Goal: Use online tool/utility: Utilize a website feature to perform a specific function

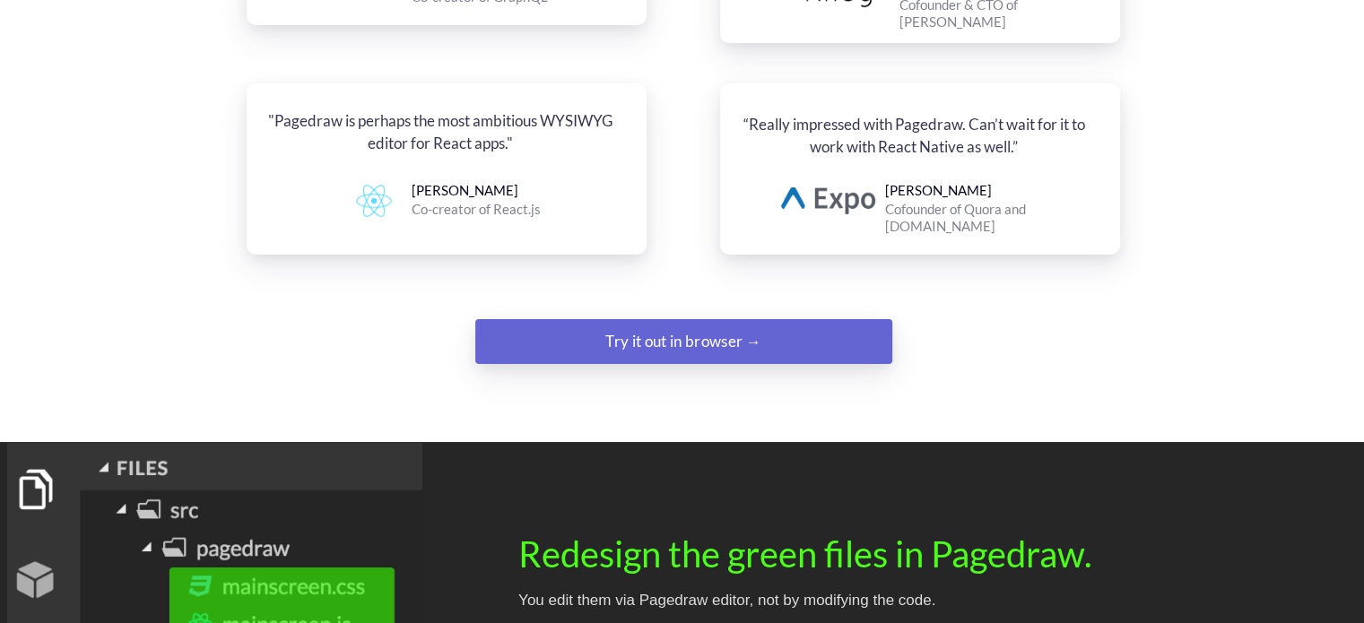
scroll to position [2331, 0]
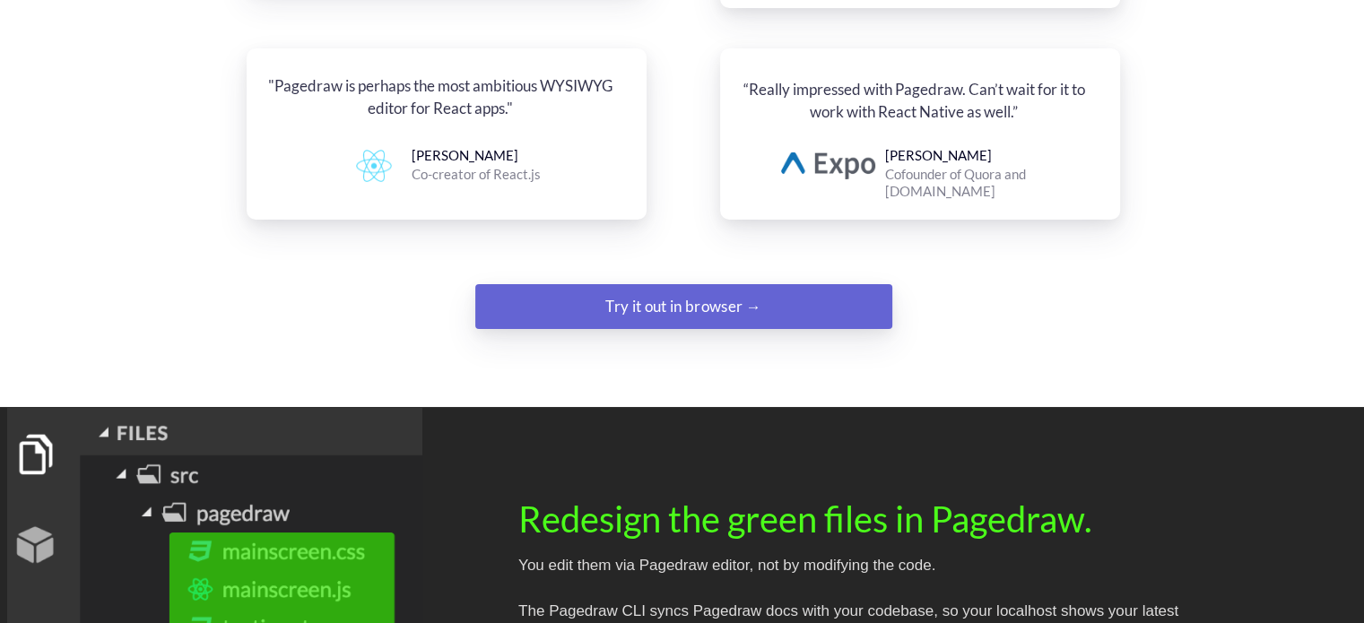
click at [683, 289] on div "Try it out in browser →" at bounding box center [684, 307] width 284 height 36
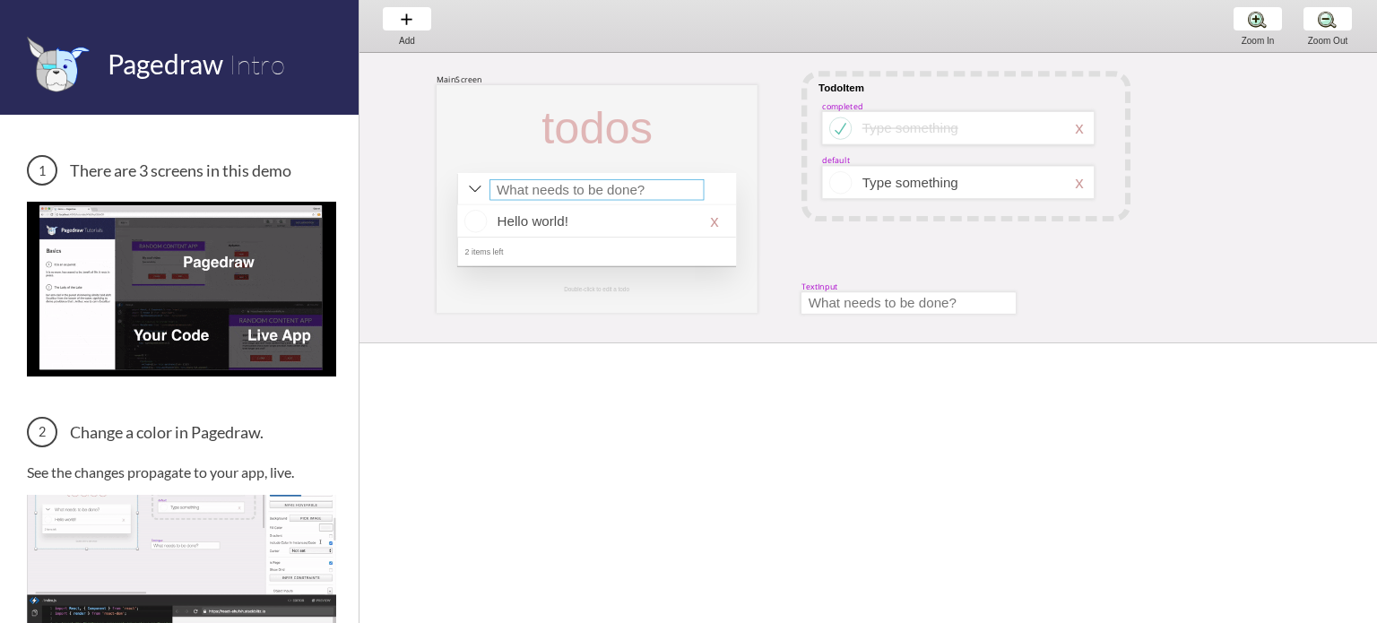
select select "15"
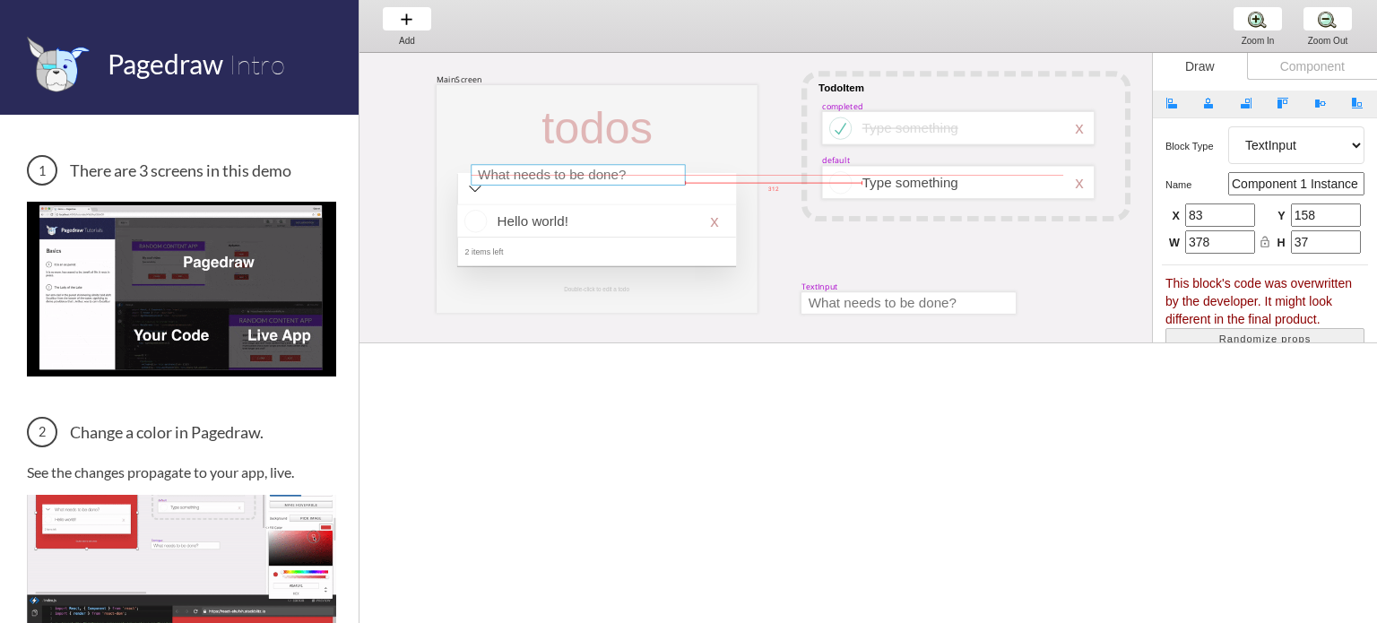
drag, startPoint x: 621, startPoint y: 191, endPoint x: 603, endPoint y: 176, distance: 24.2
click at [603, 176] on div at bounding box center [579, 174] width 214 height 21
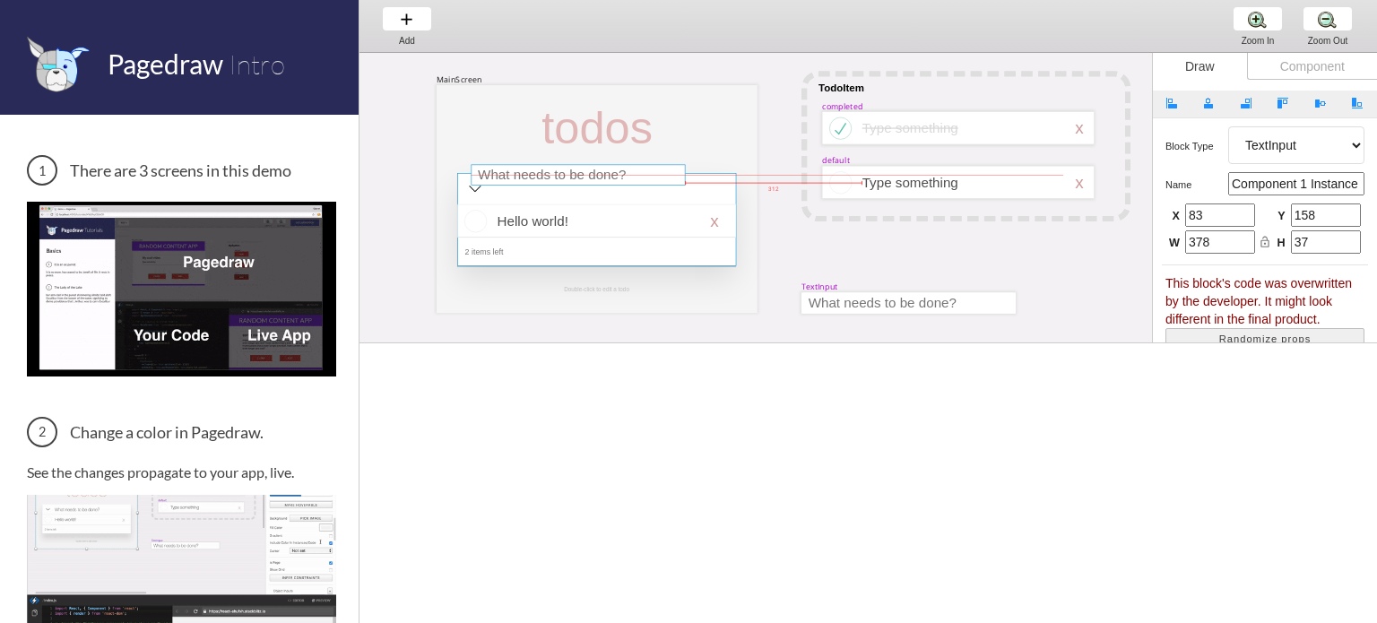
type input "61"
type input "140"
drag, startPoint x: 537, startPoint y: 214, endPoint x: 522, endPoint y: 103, distance: 112.2
click at [522, 103] on div at bounding box center [581, 107] width 278 height 33
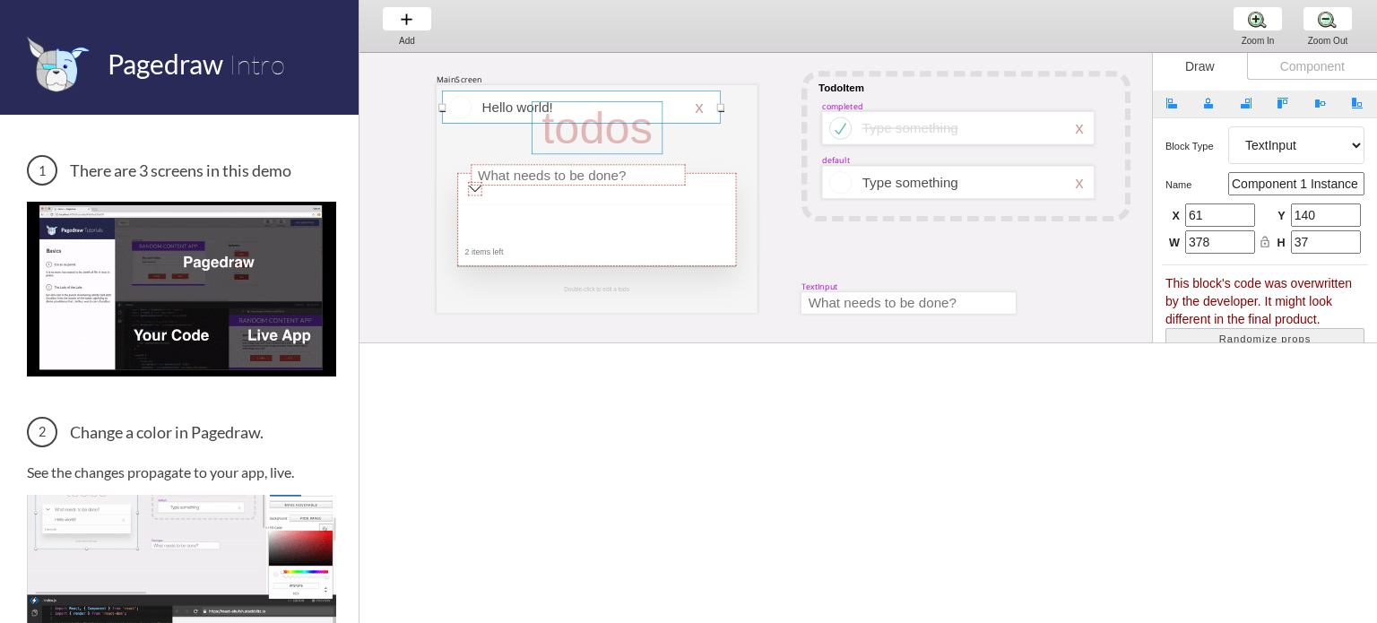
select select "16"
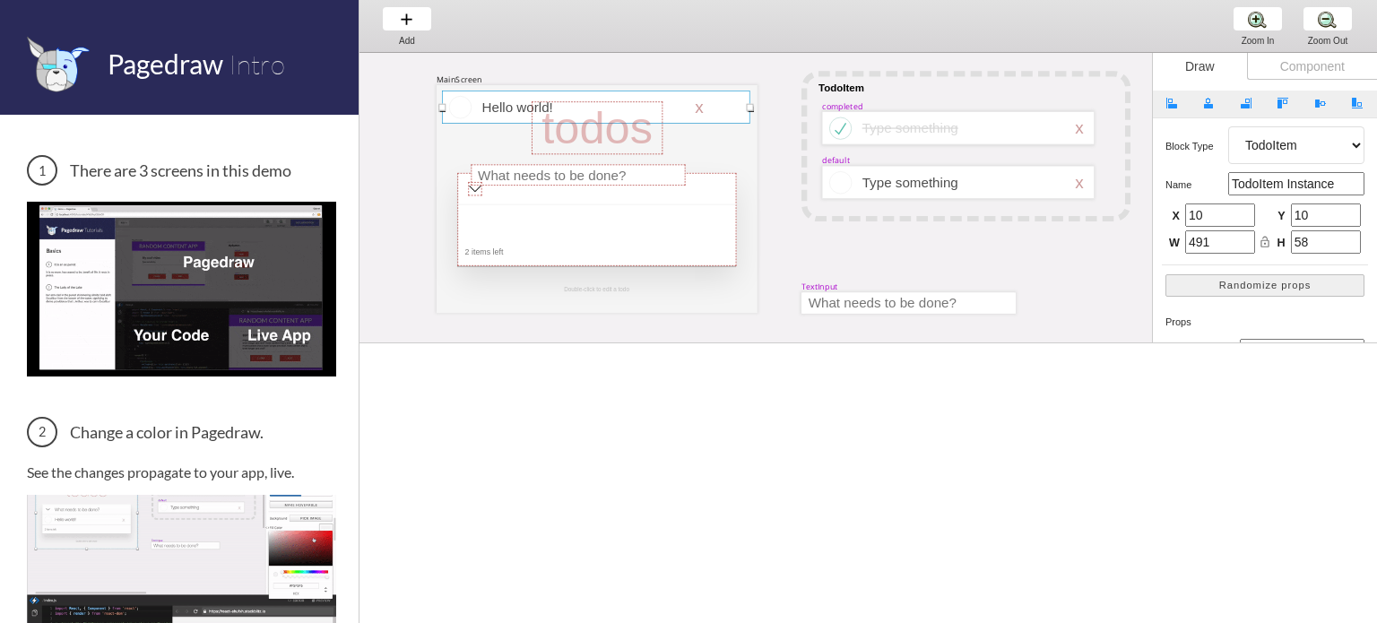
drag, startPoint x: 720, startPoint y: 110, endPoint x: 750, endPoint y: 109, distance: 29.6
click at [750, 109] on div at bounding box center [750, 107] width 7 height 7
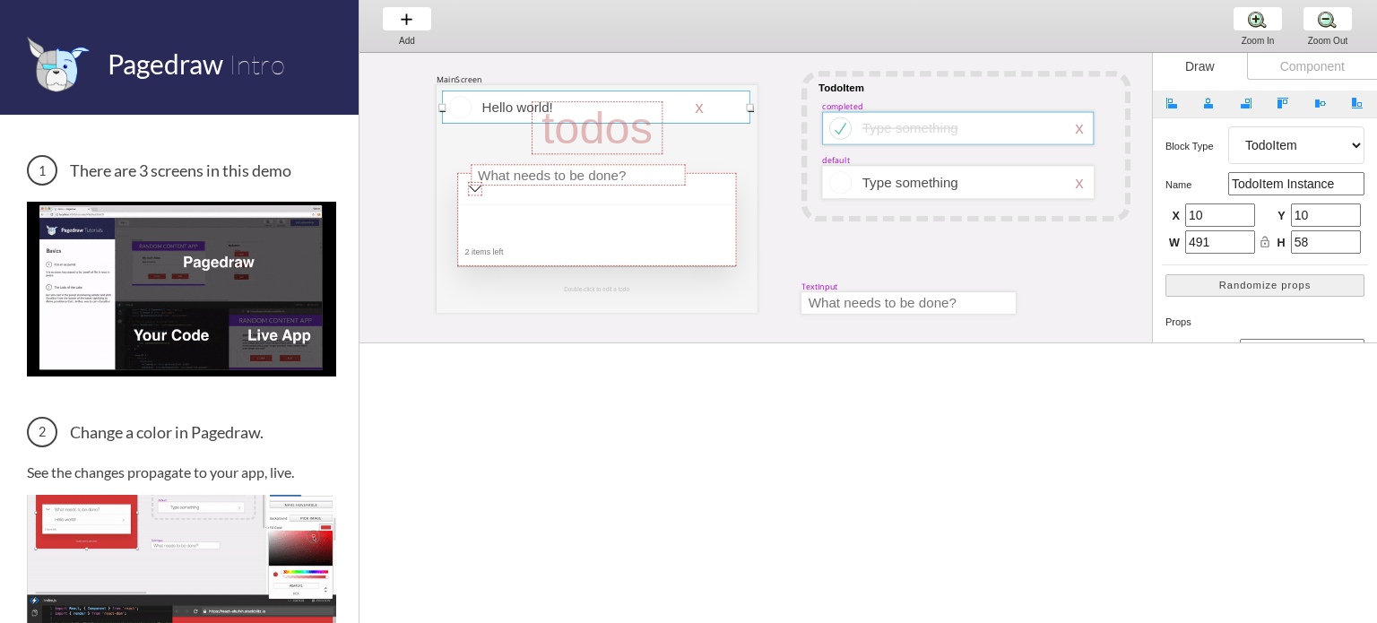
type input "543"
click at [1304, 67] on div "Component" at bounding box center [1312, 66] width 130 height 27
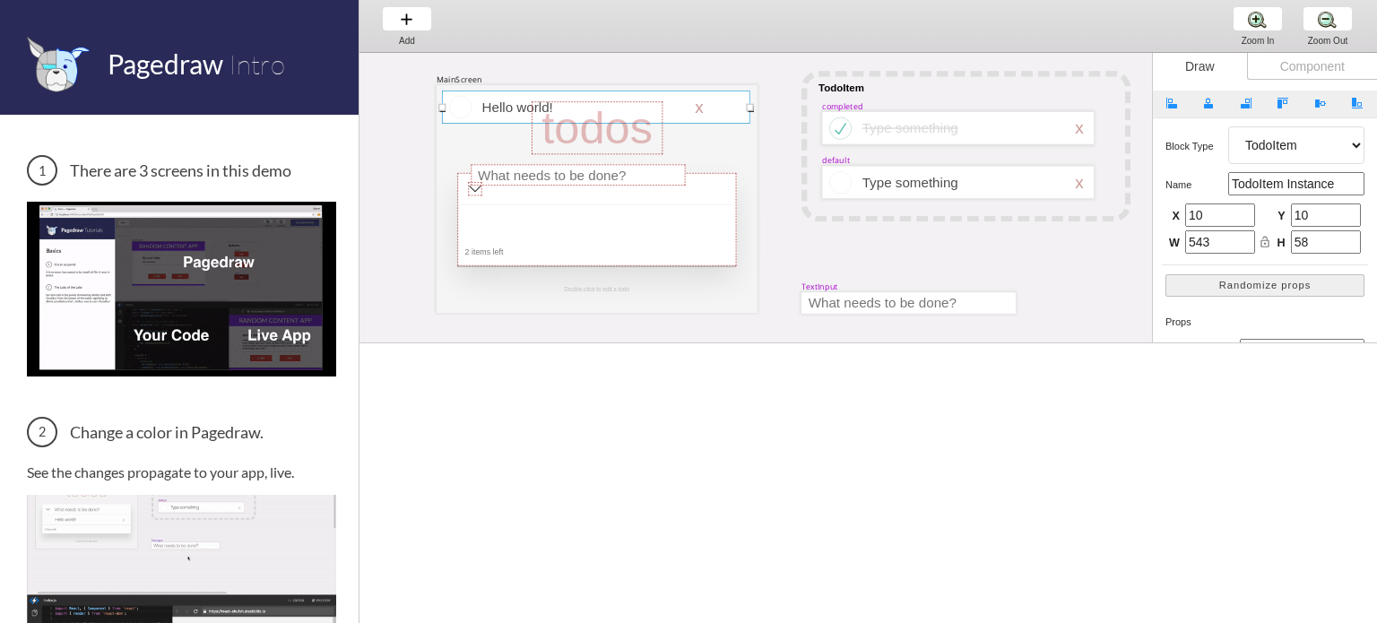
select select "6"
select select "7"
select select "3"
select select "8"
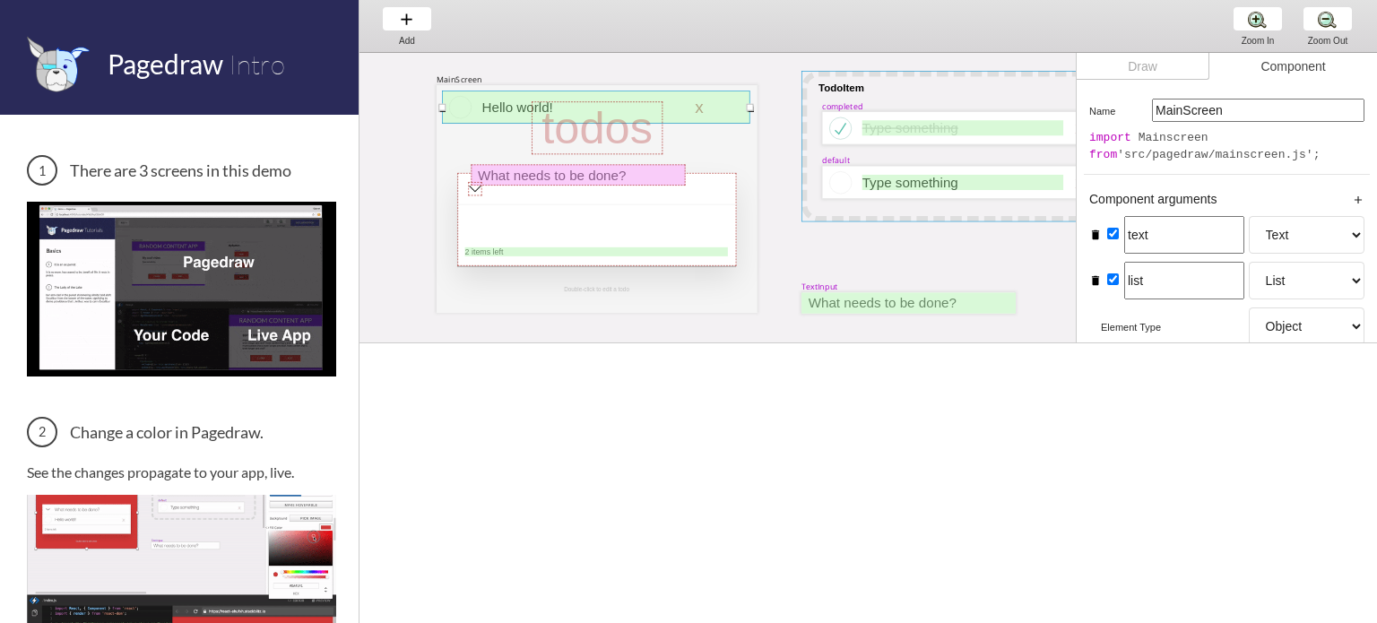
click at [1011, 212] on div at bounding box center [966, 146] width 329 height 151
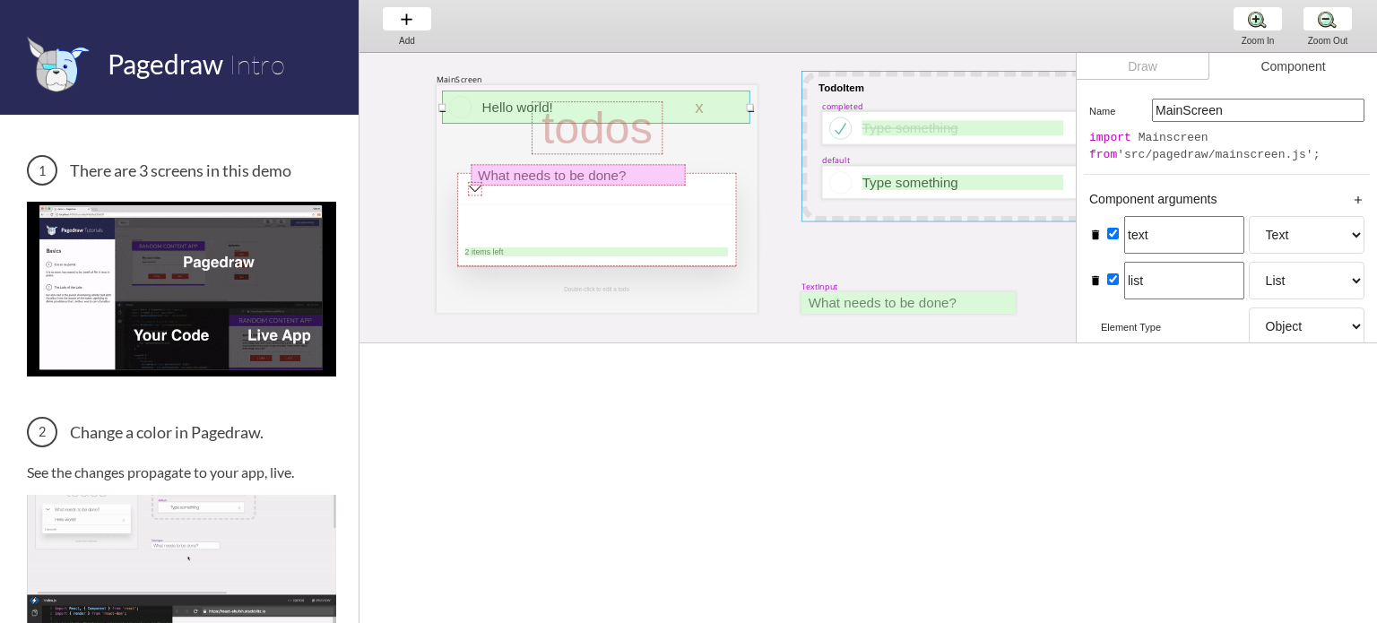
select select "1"
select select "8"
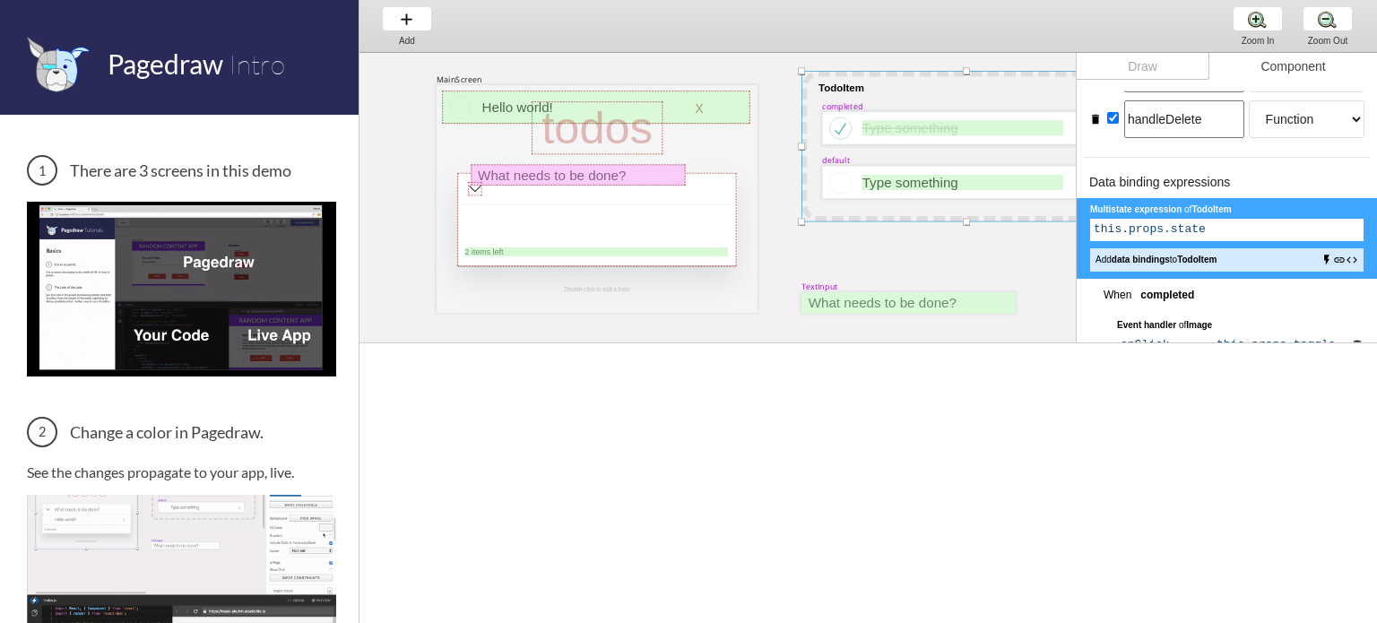
click at [1314, 74] on div "Component" at bounding box center [1294, 66] width 168 height 27
click at [1256, 72] on div "Component" at bounding box center [1294, 66] width 168 height 27
click at [1158, 72] on div "Draw" at bounding box center [1143, 66] width 133 height 27
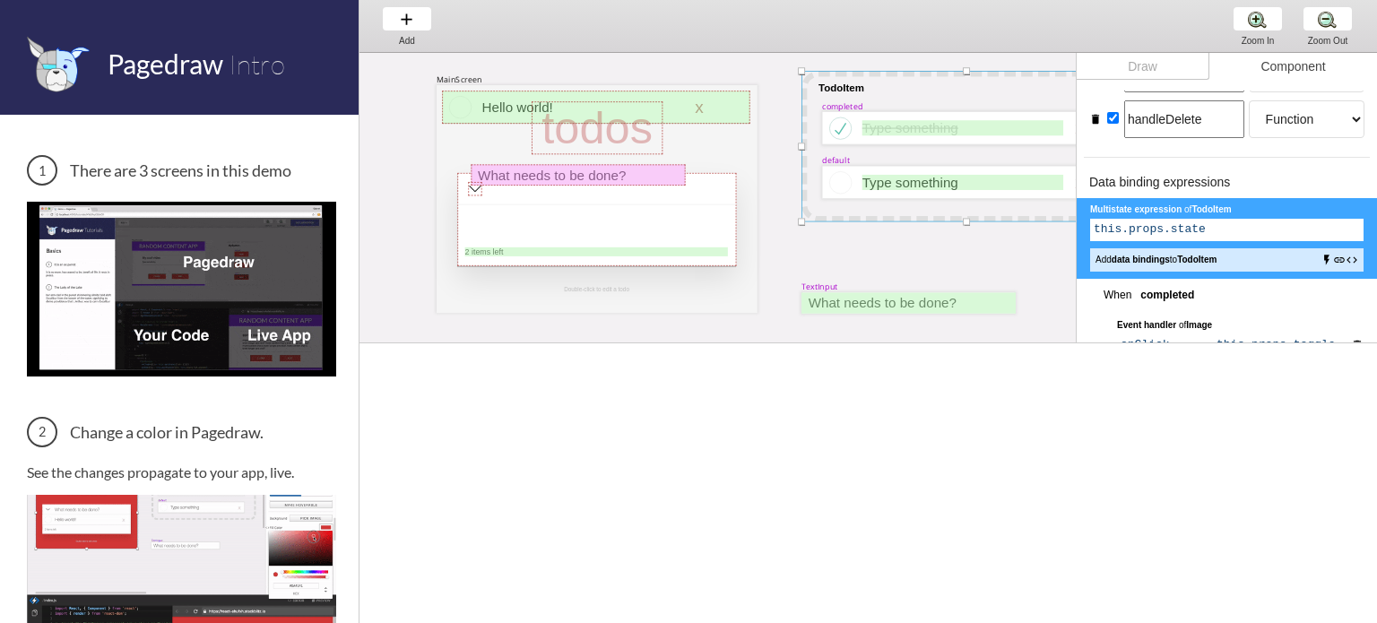
select select "1"
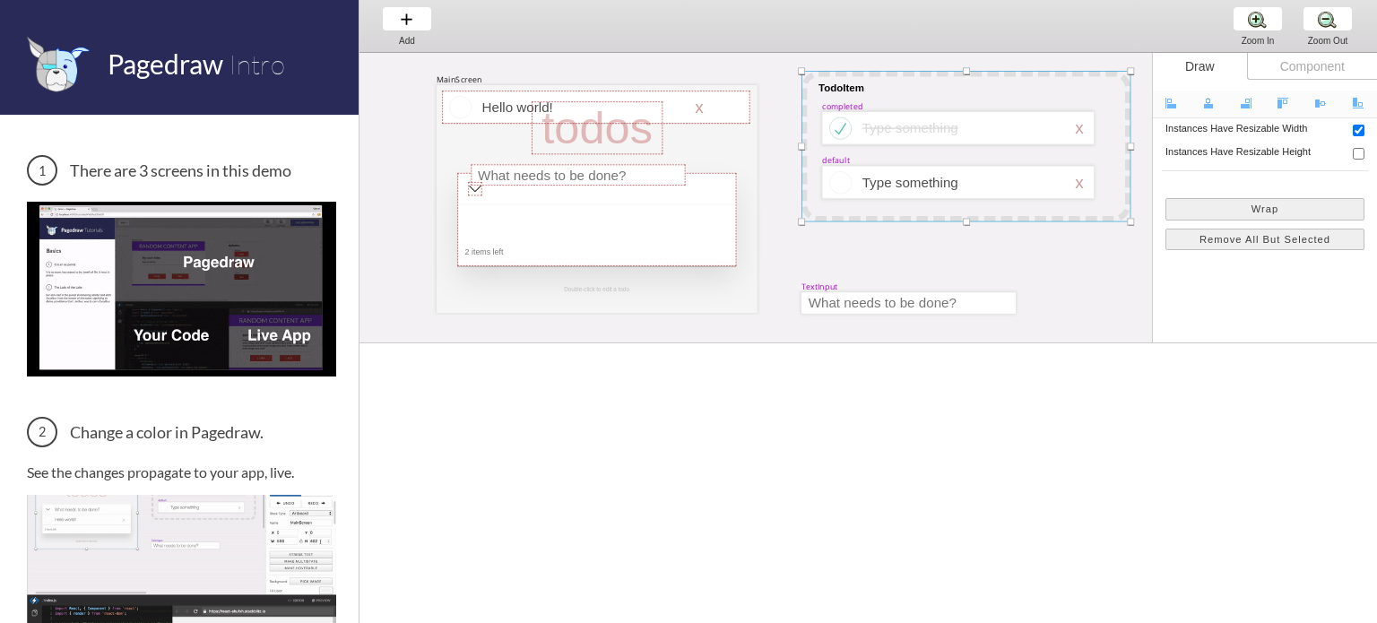
scroll to position [148, 0]
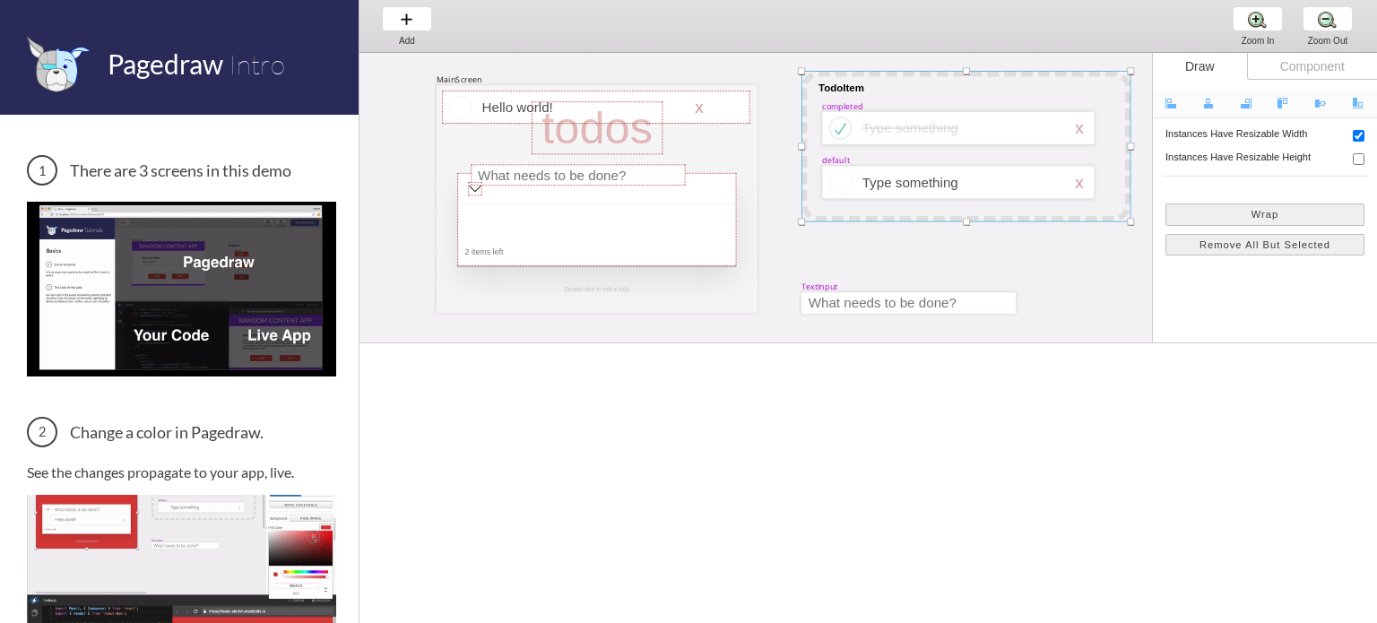
click at [1262, 72] on div "Component" at bounding box center [1312, 66] width 130 height 27
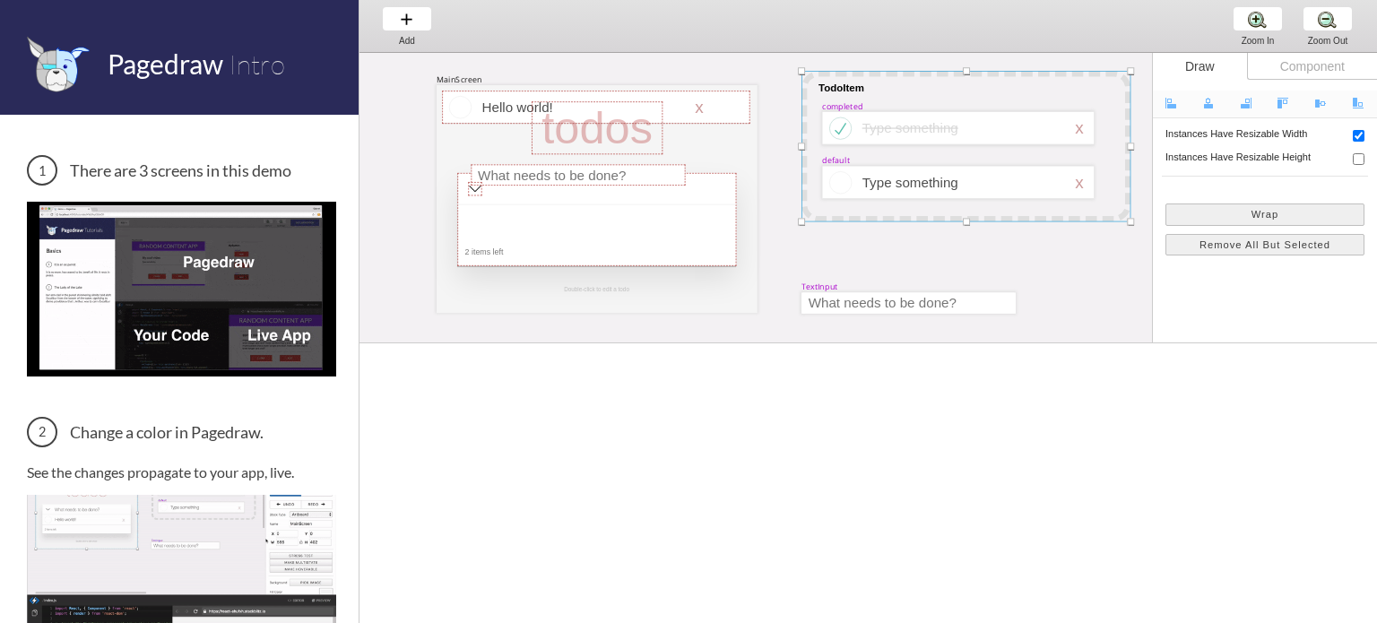
select select "1"
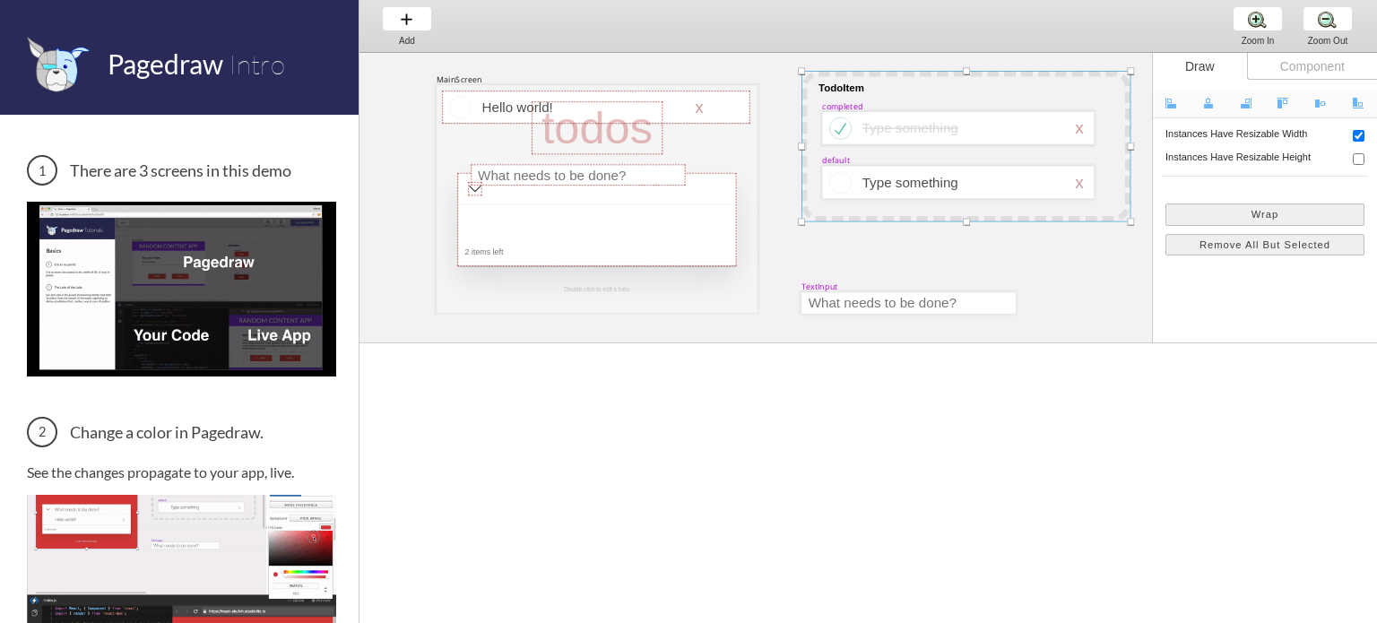
select select "8"
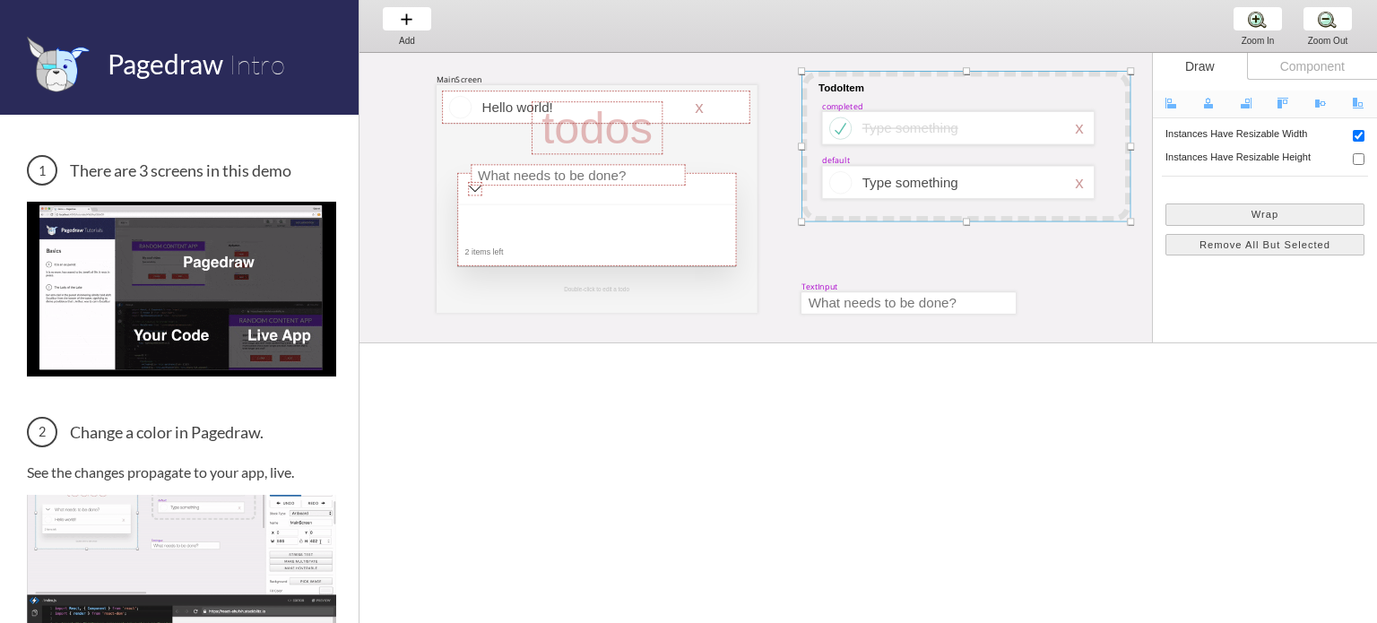
select select "8"
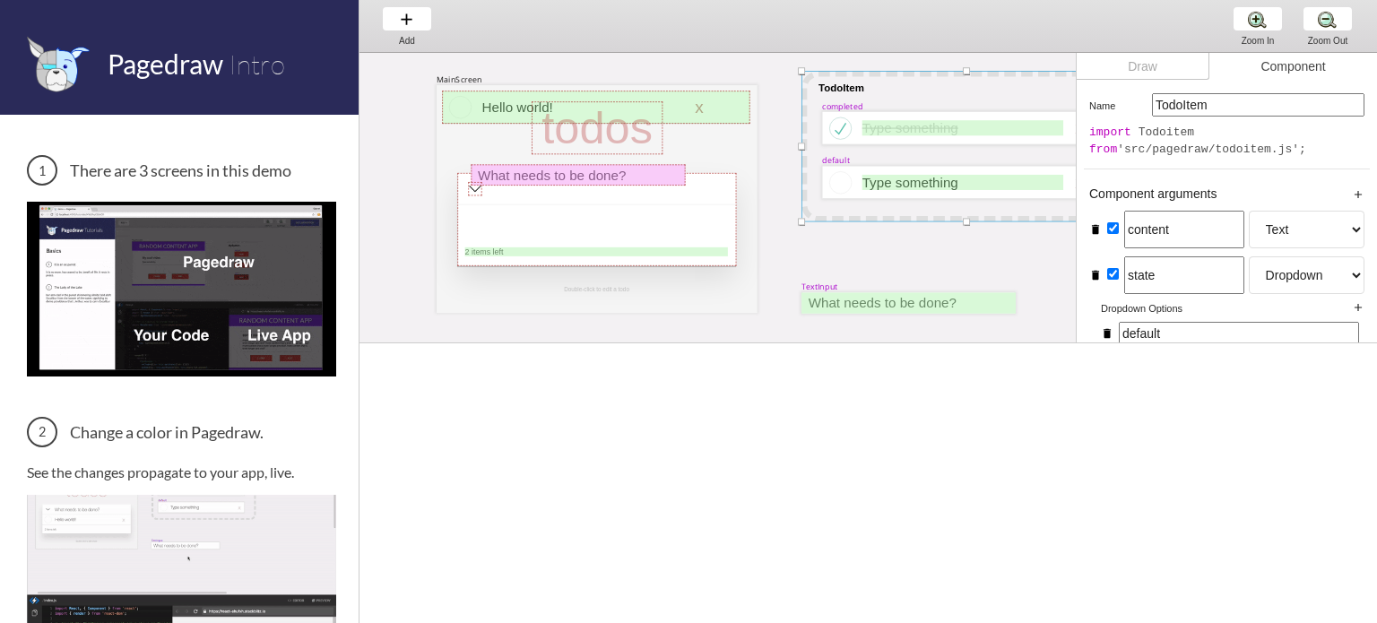
scroll to position [0, 0]
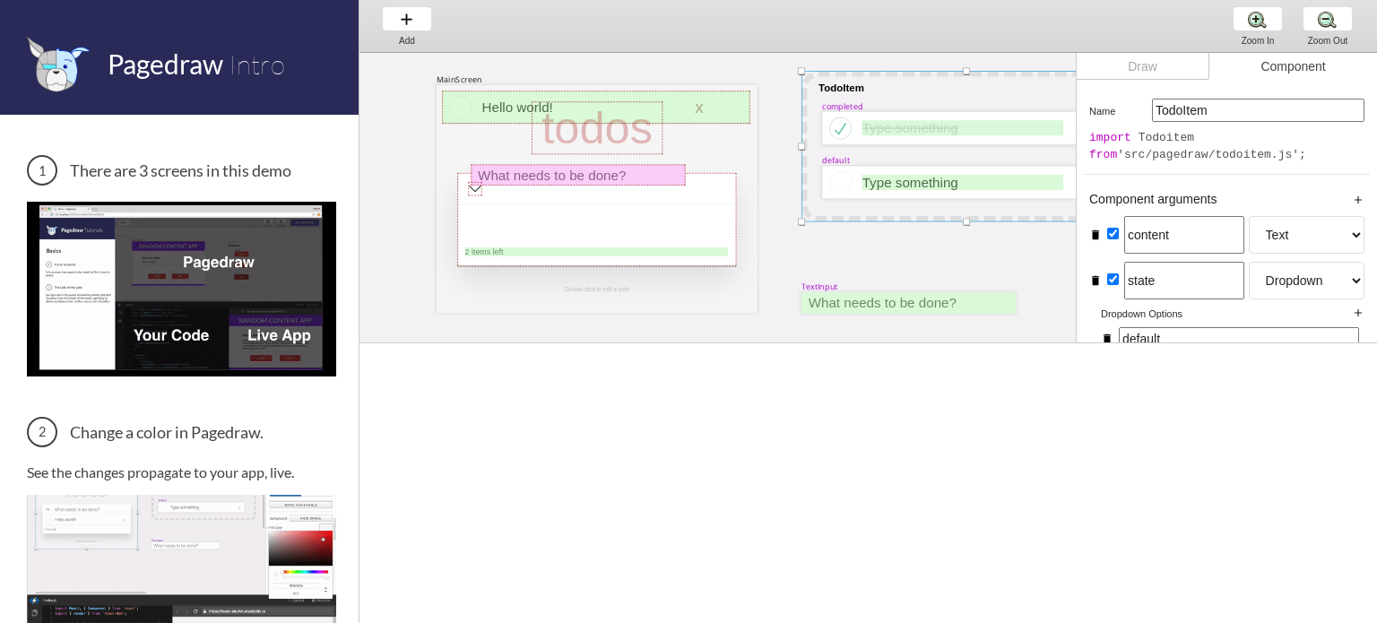
click at [1311, 100] on input "TodoItem" at bounding box center [1258, 110] width 212 height 23
click at [807, 201] on div at bounding box center [966, 146] width 329 height 151
click at [703, 221] on div at bounding box center [596, 220] width 279 height 33
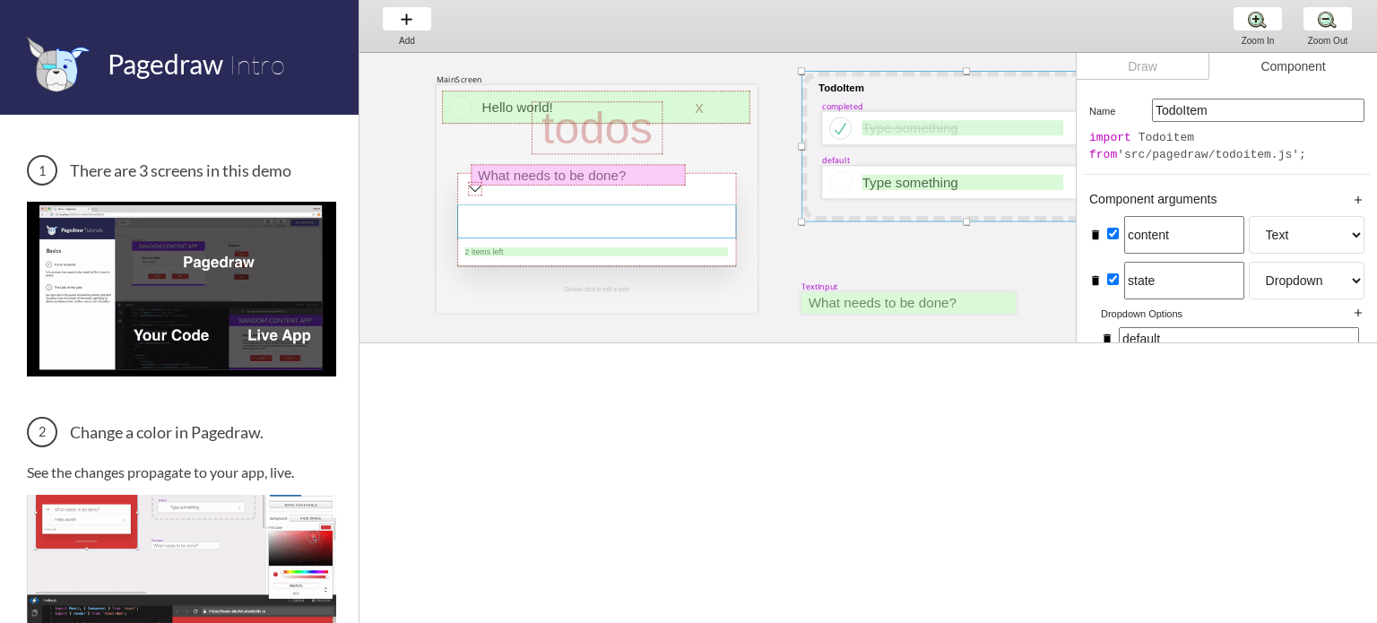
select select "6"
select select "7"
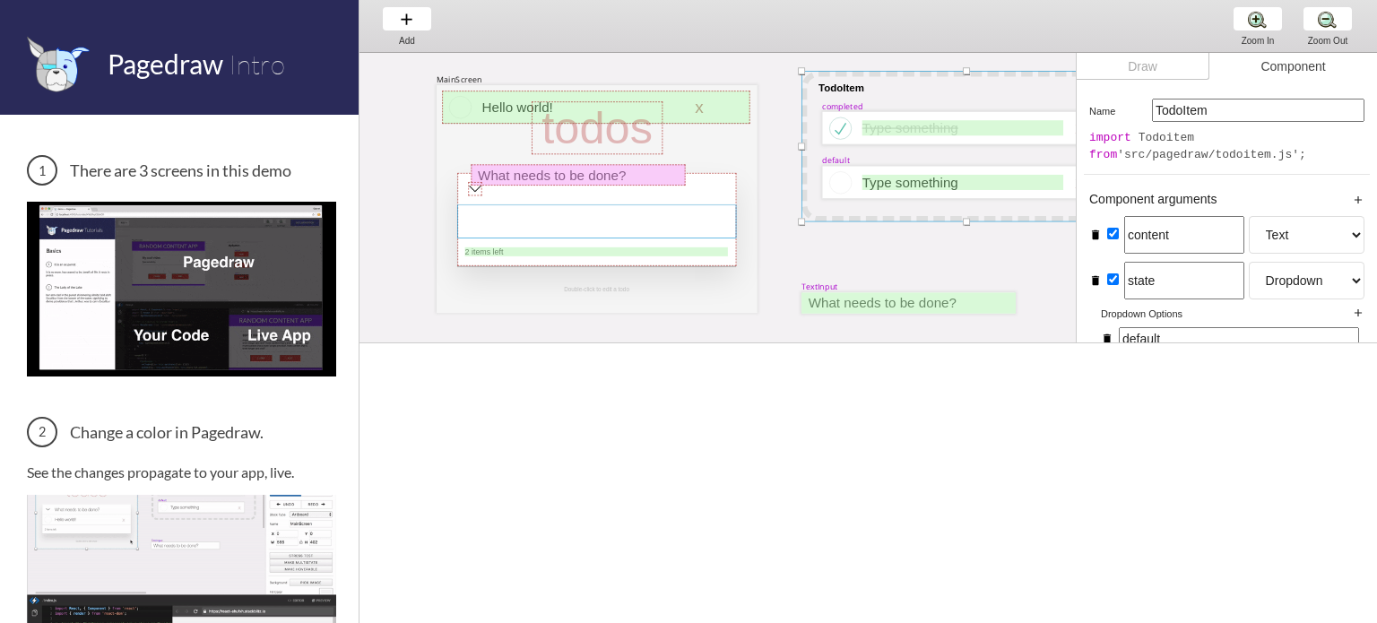
select select "3"
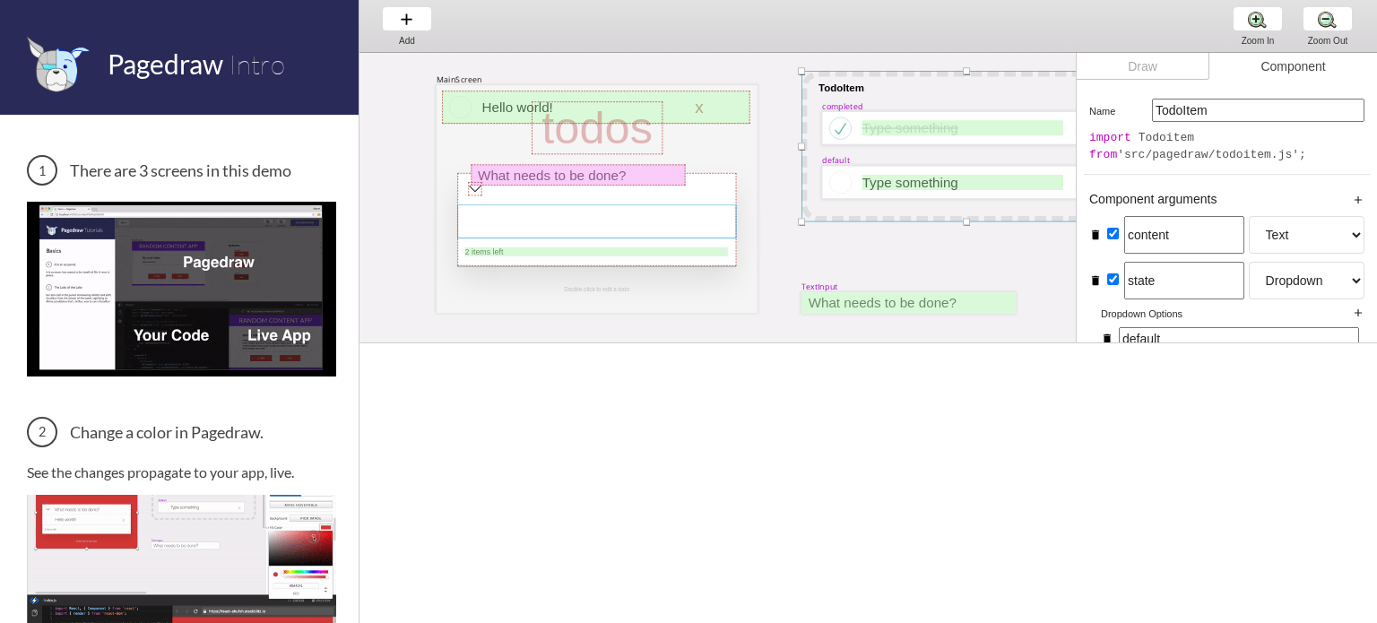
select select "8"
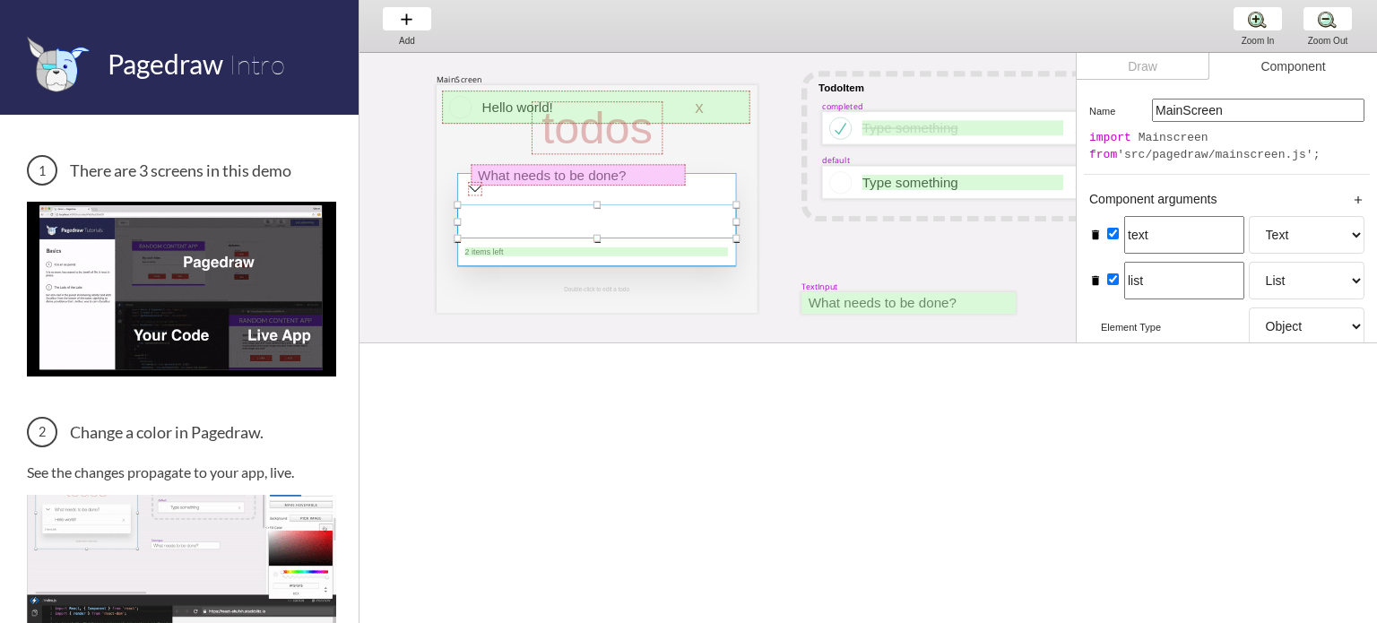
click at [703, 244] on div at bounding box center [596, 219] width 279 height 93
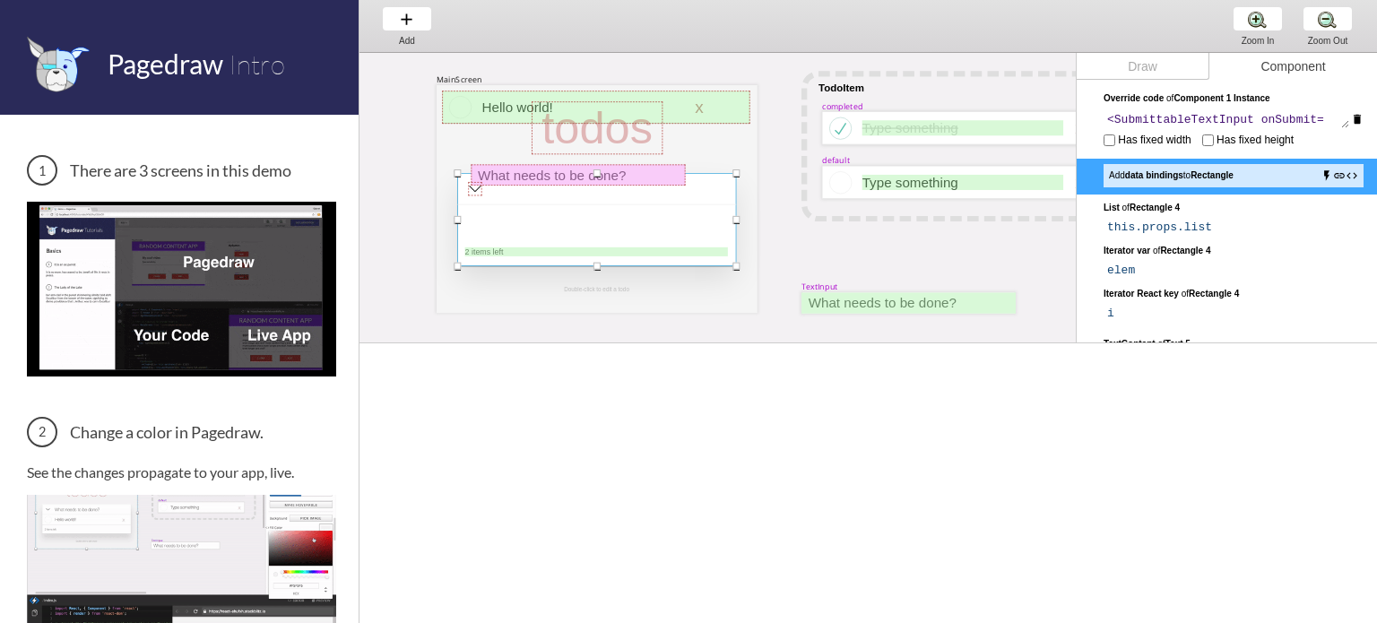
click at [699, 261] on div at bounding box center [596, 219] width 279 height 93
click at [626, 193] on div at bounding box center [596, 219] width 279 height 93
click at [496, 195] on div at bounding box center [596, 219] width 279 height 93
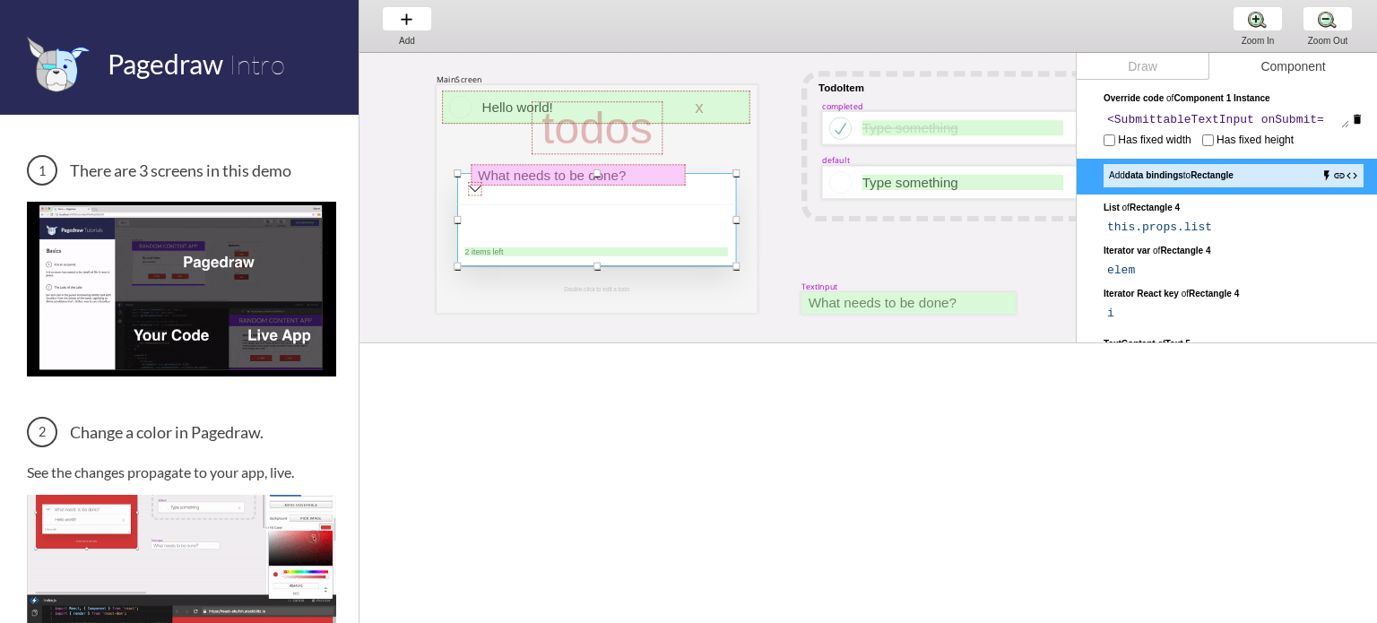
click at [490, 195] on div at bounding box center [596, 219] width 279 height 93
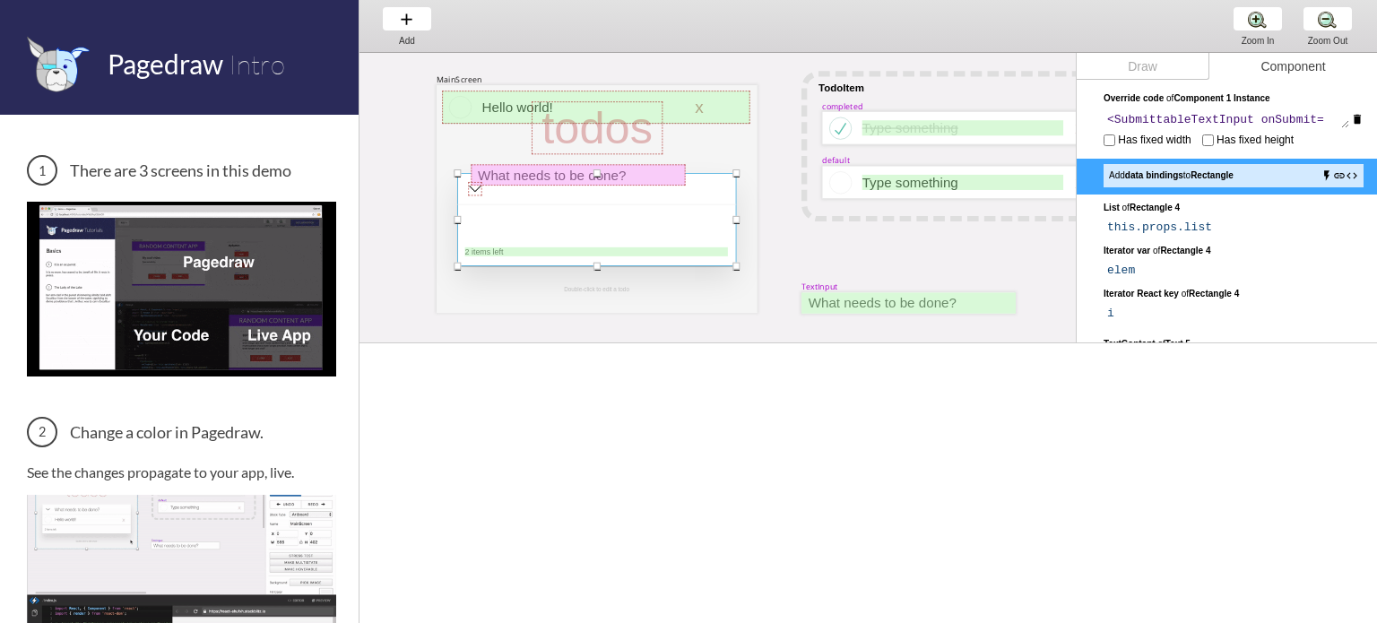
click at [490, 194] on div at bounding box center [596, 219] width 279 height 93
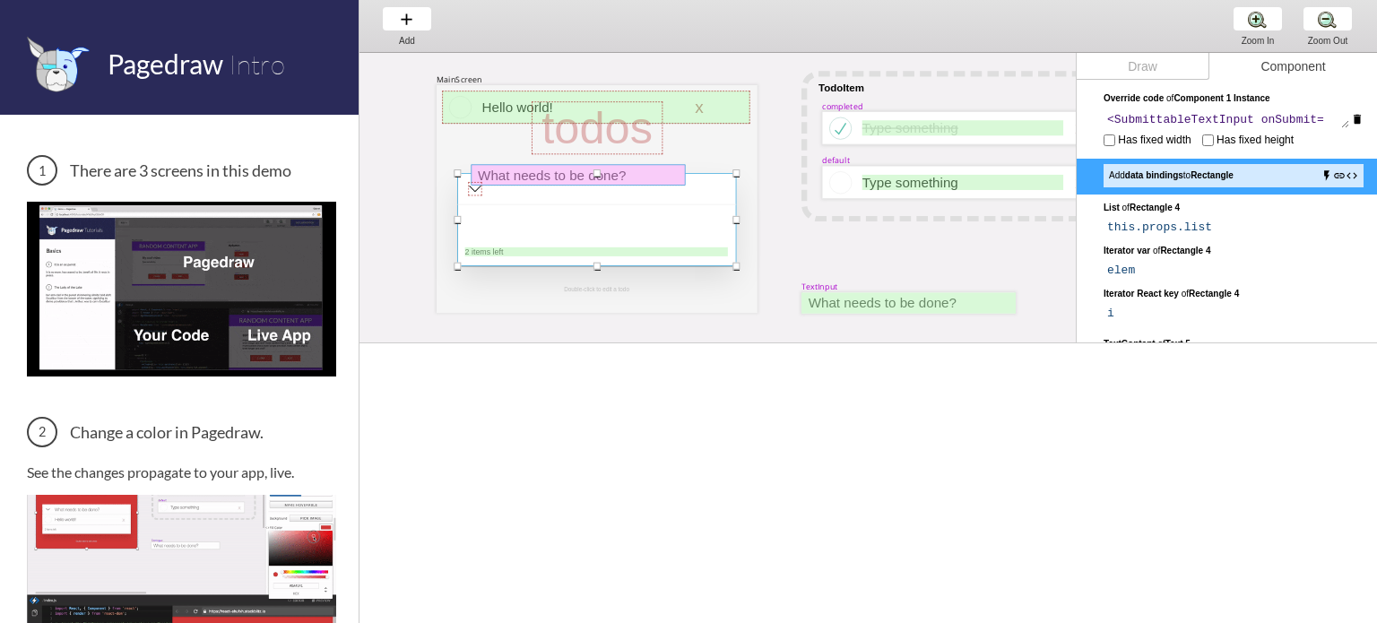
click at [513, 178] on div at bounding box center [579, 175] width 214 height 21
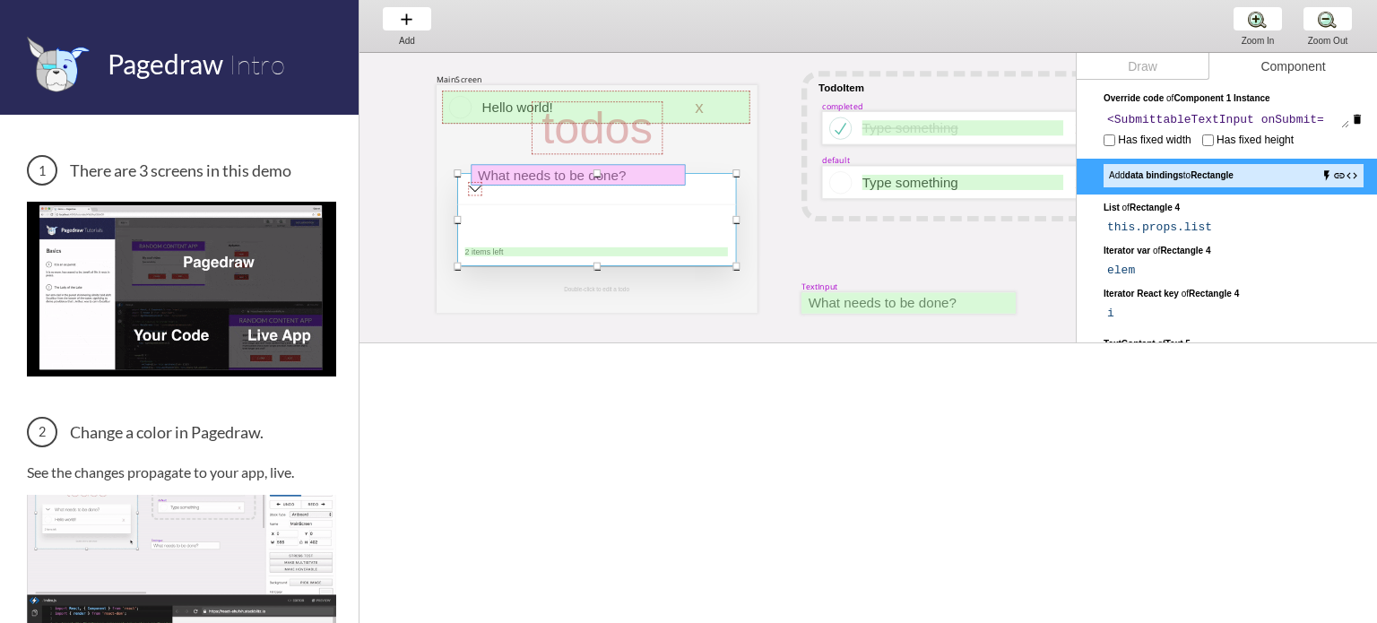
scroll to position [692, 0]
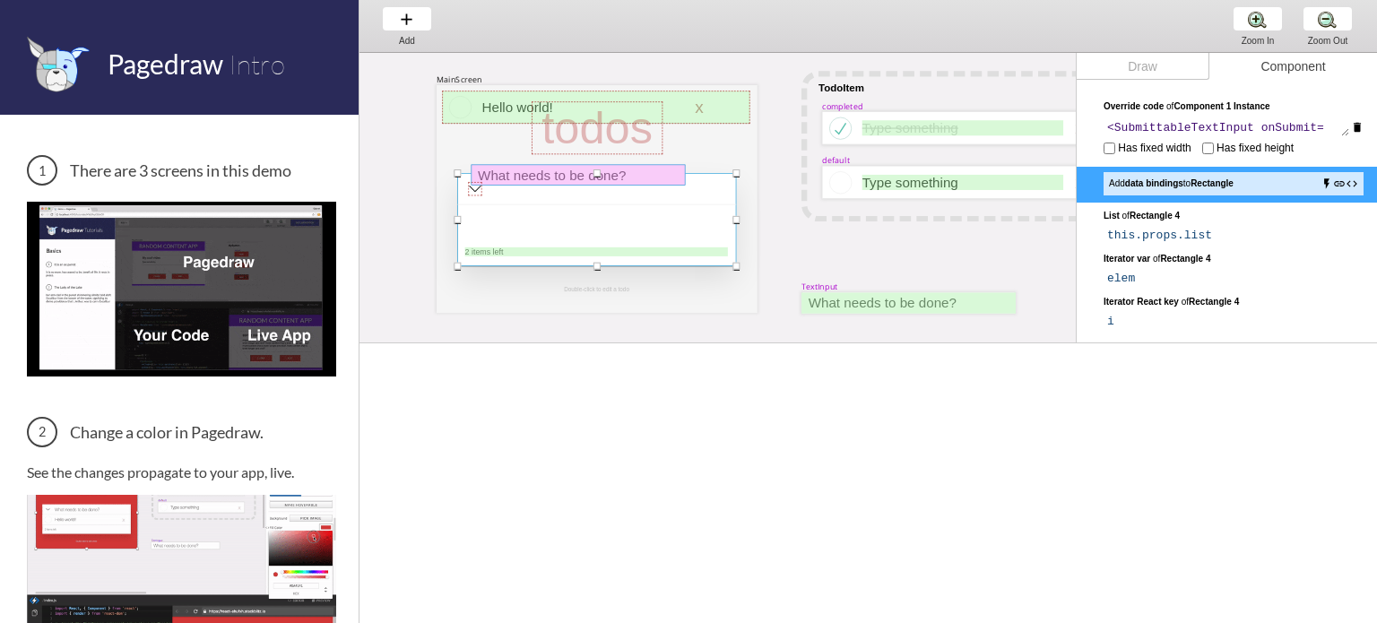
click at [513, 178] on div at bounding box center [579, 175] width 214 height 21
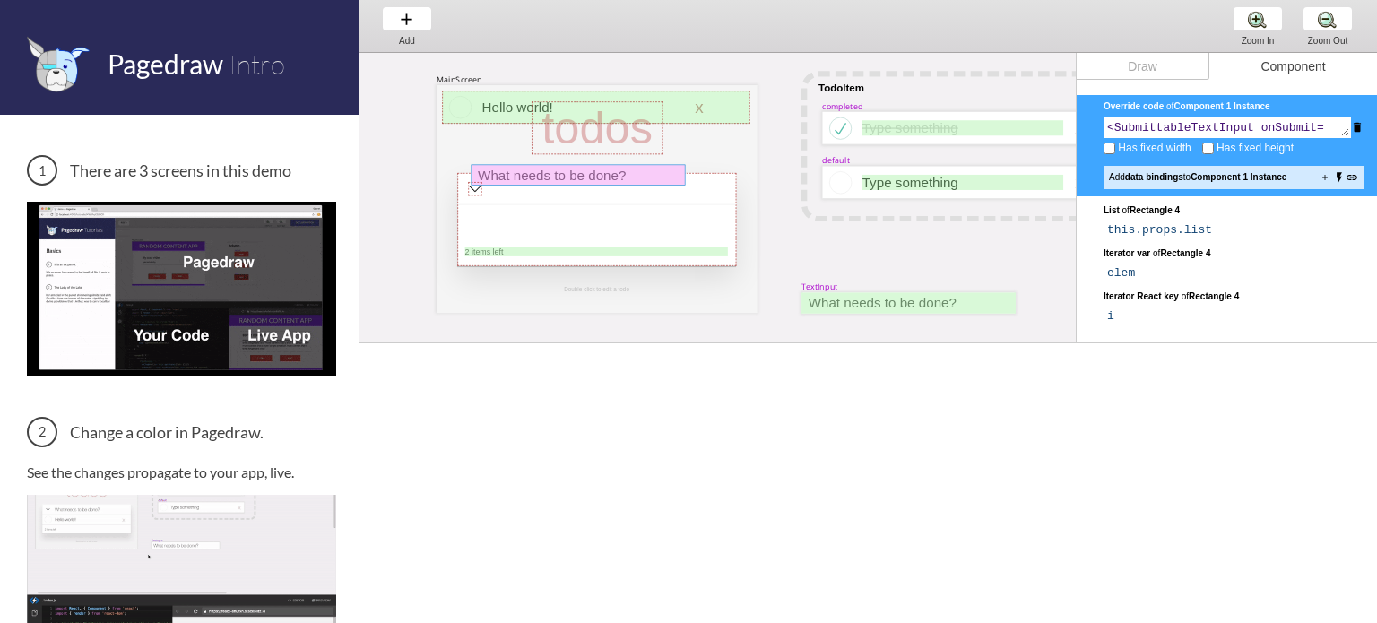
click at [535, 169] on div at bounding box center [579, 175] width 214 height 21
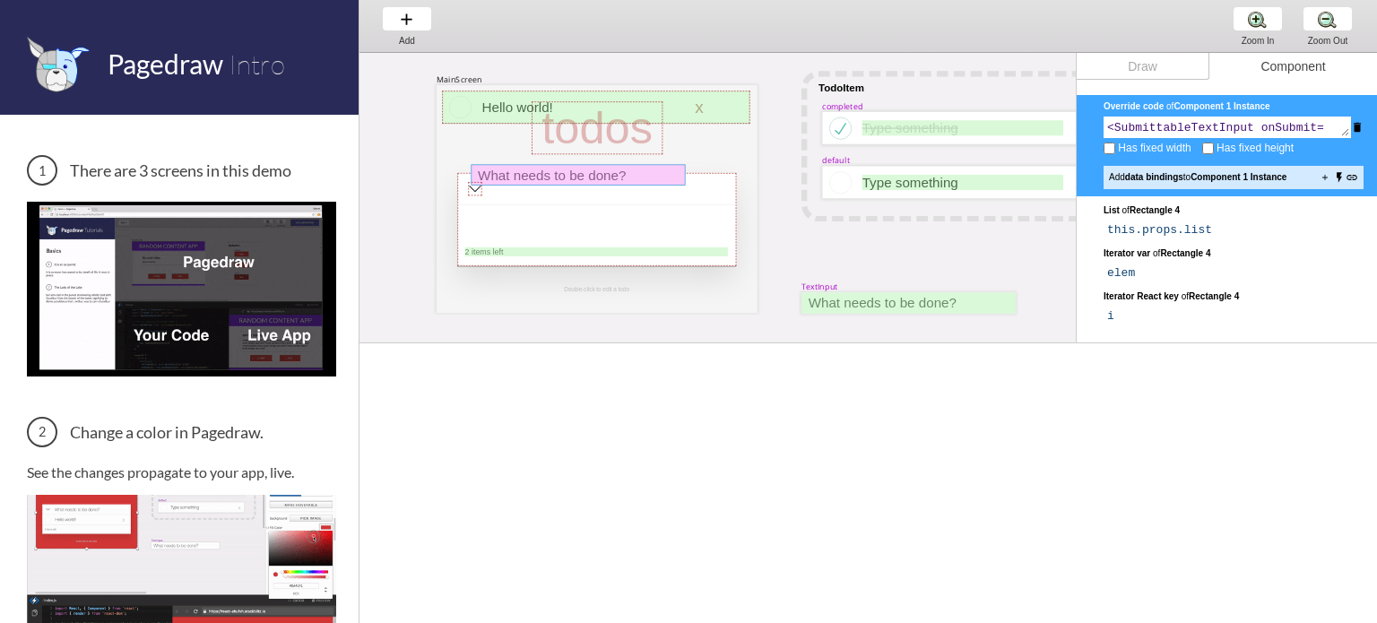
click at [535, 169] on div at bounding box center [579, 175] width 214 height 21
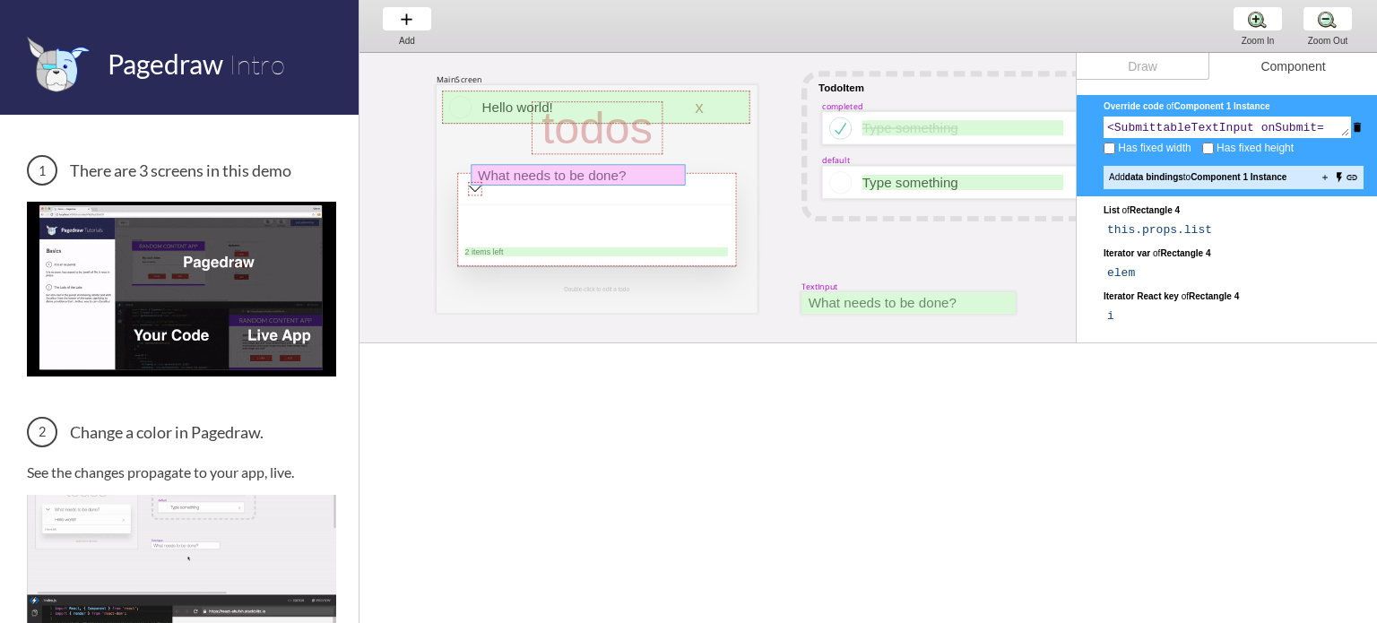
click at [535, 169] on div at bounding box center [579, 175] width 214 height 21
click at [587, 121] on div at bounding box center [597, 127] width 131 height 53
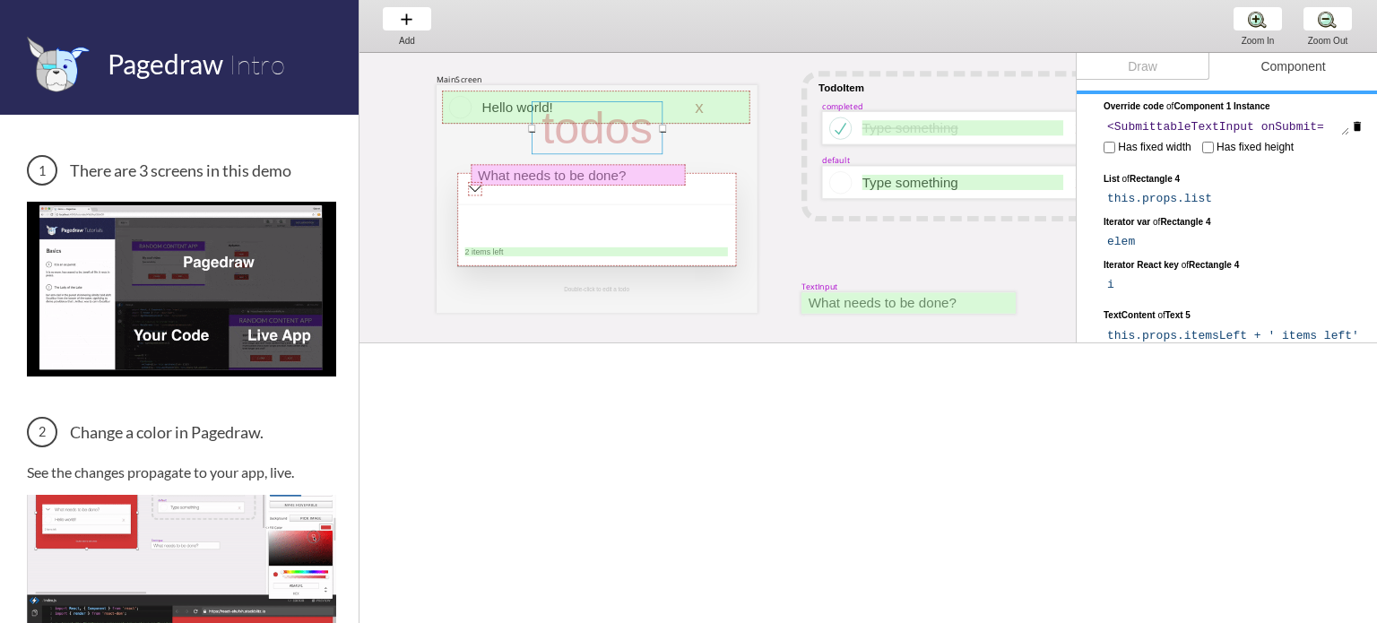
click at [563, 128] on div at bounding box center [597, 127] width 131 height 53
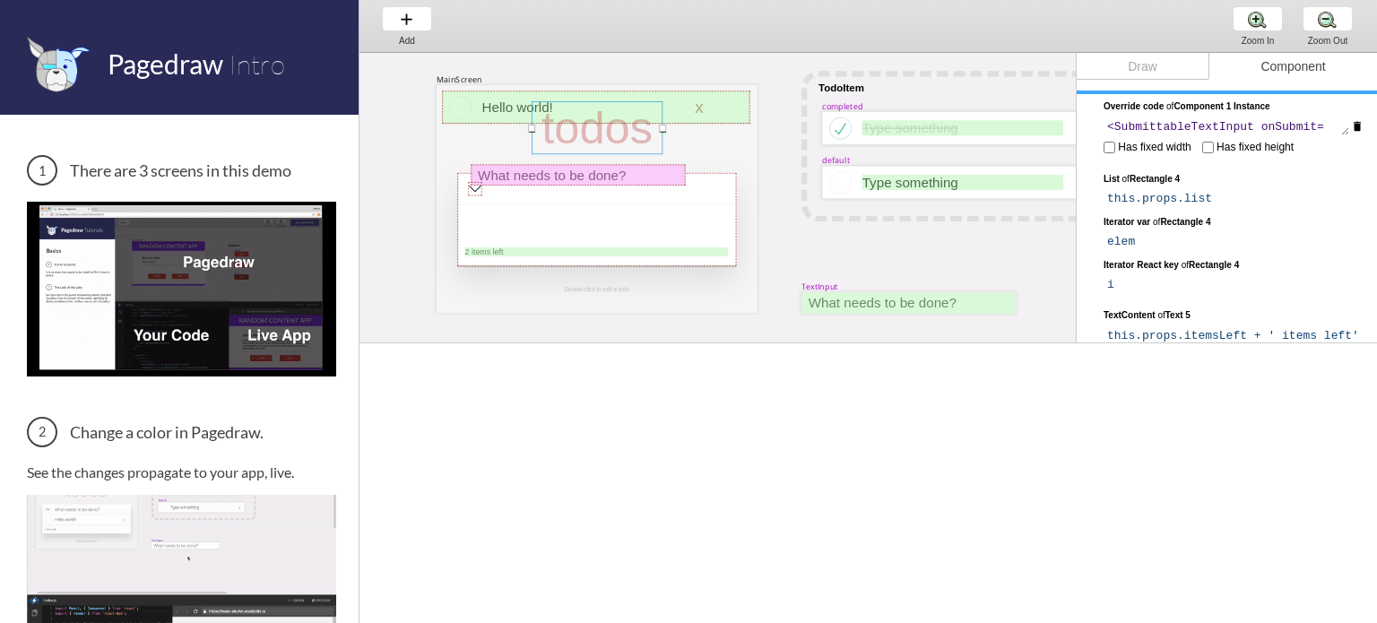
click at [563, 128] on div at bounding box center [597, 127] width 131 height 53
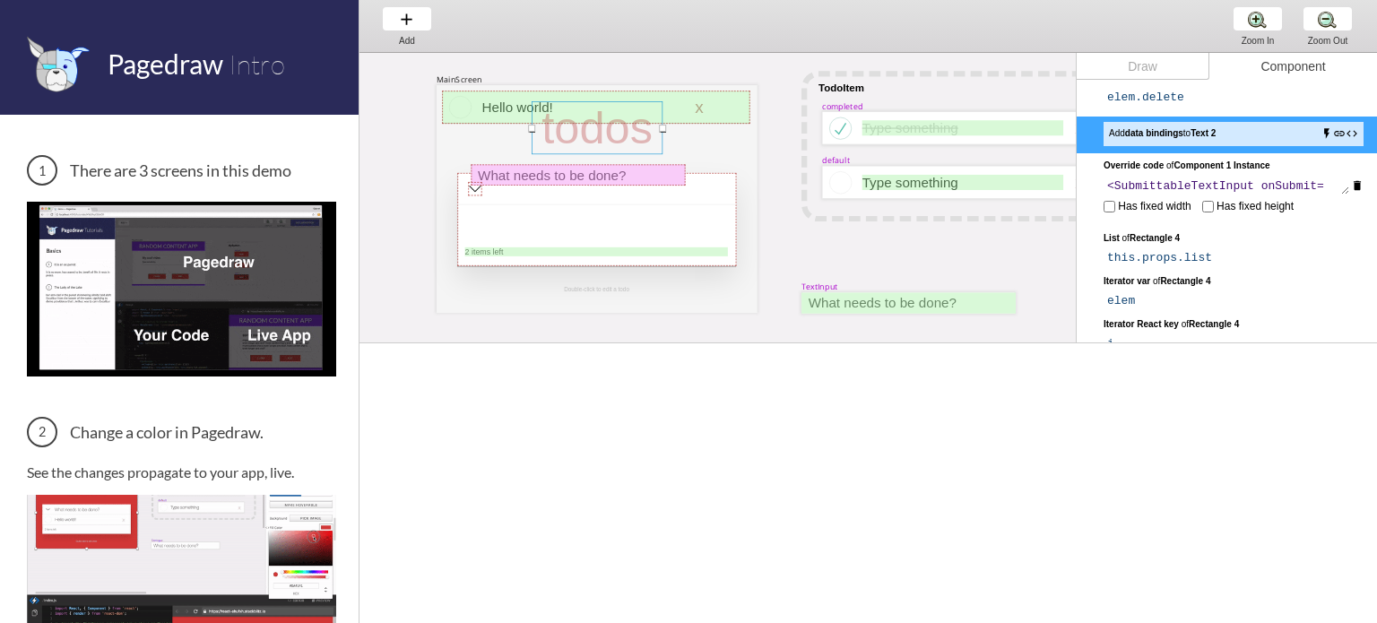
select select "6"
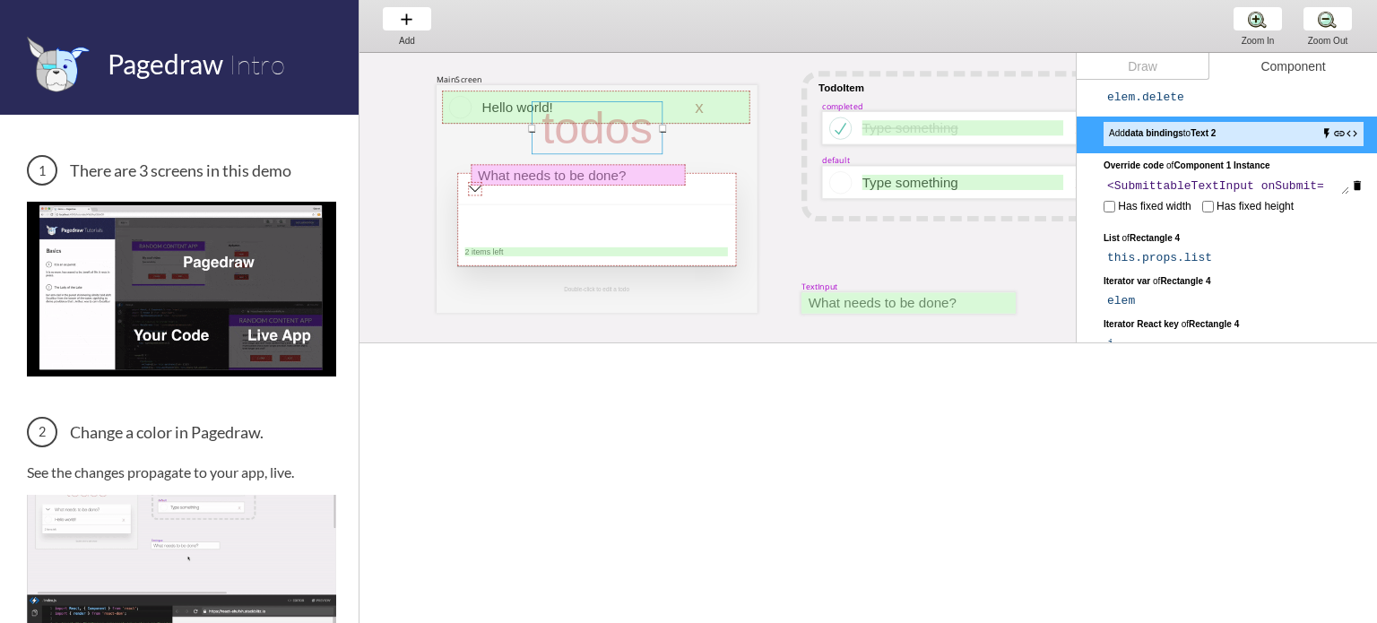
select select "7"
select select "3"
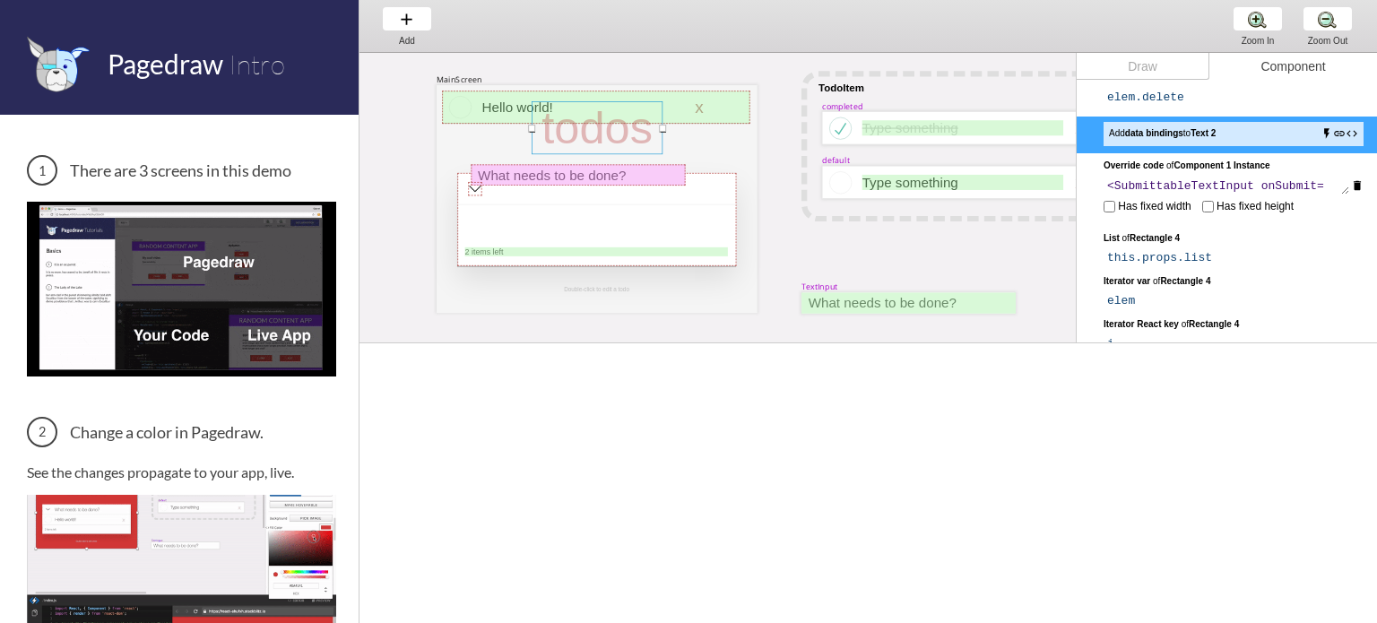
select select "8"
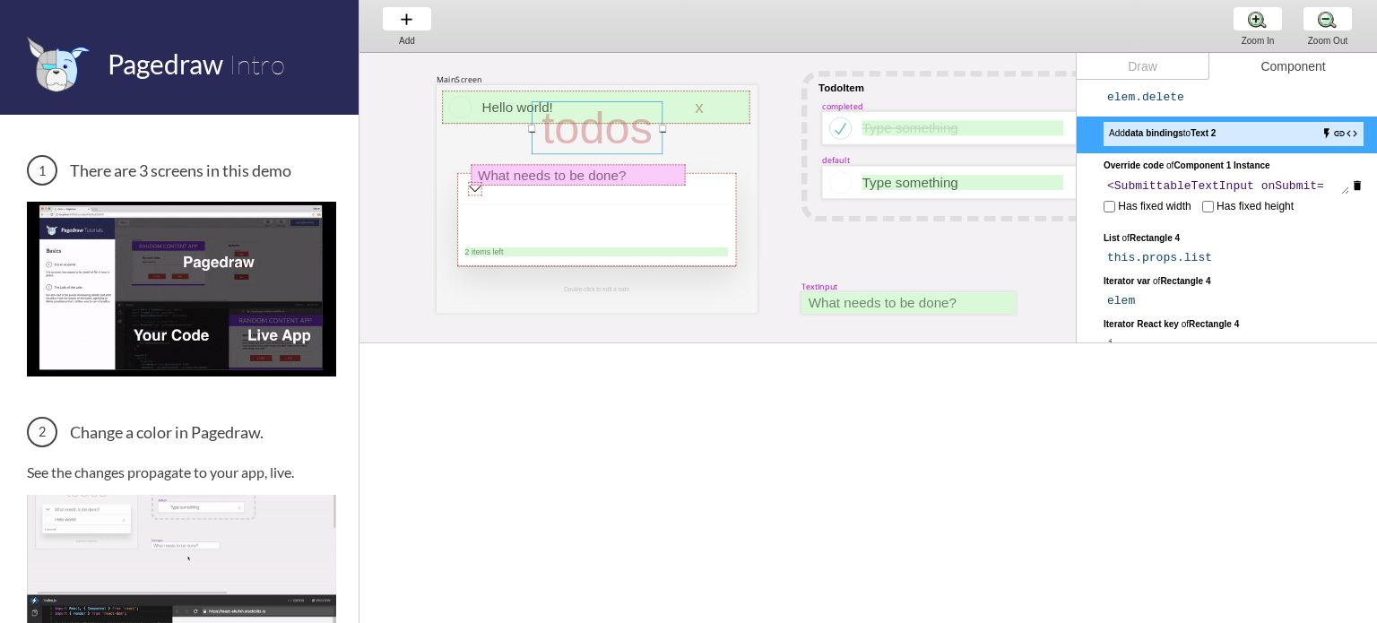
select select "6"
select select "7"
select select "3"
select select "8"
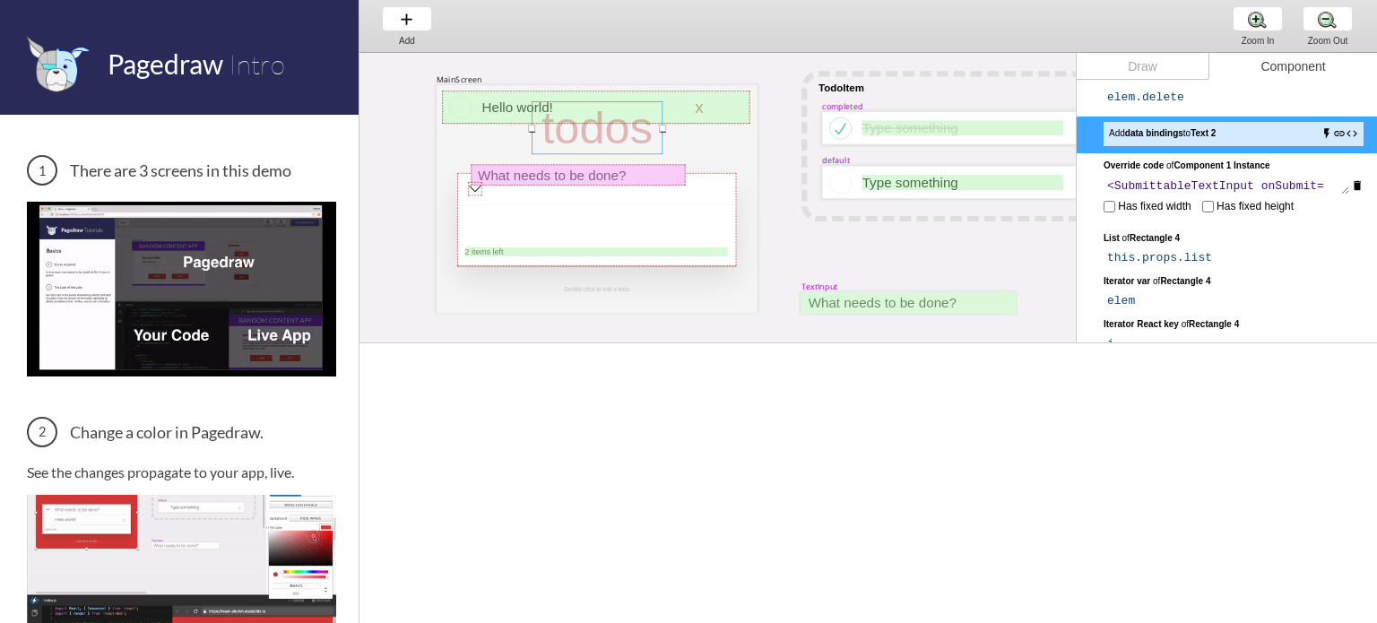
select select "3"
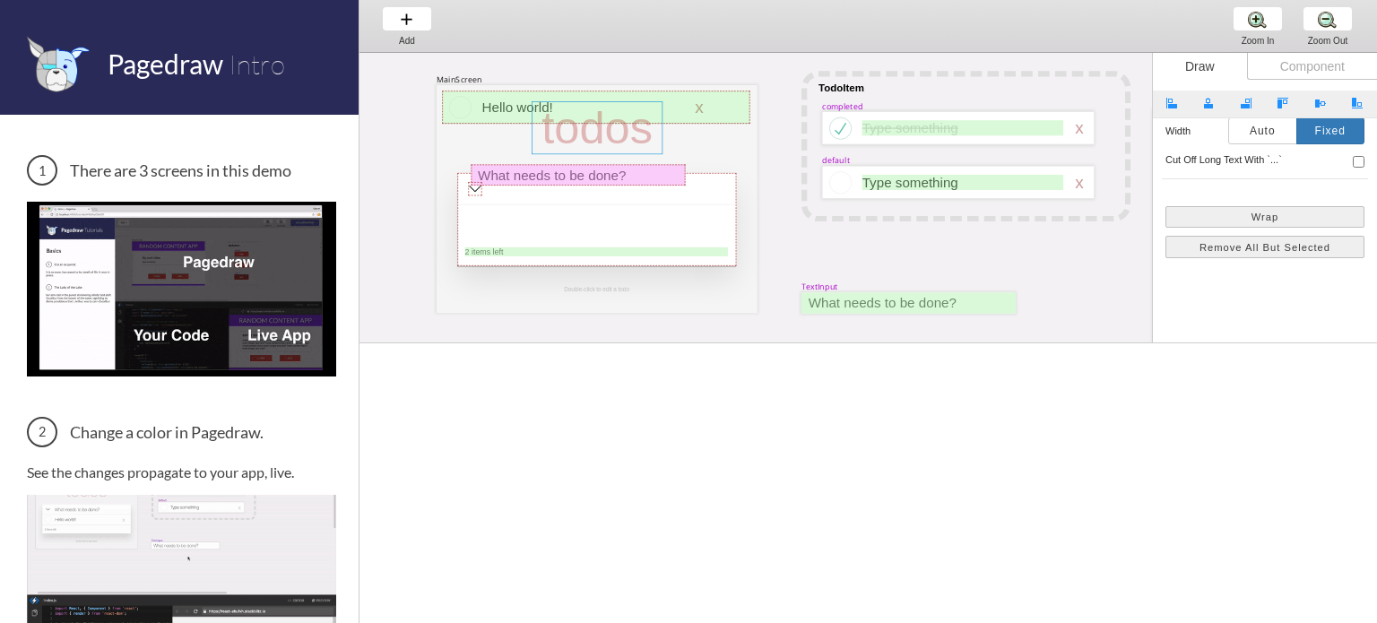
click at [579, 128] on div at bounding box center [597, 127] width 131 height 53
click at [607, 134] on div at bounding box center [597, 127] width 131 height 53
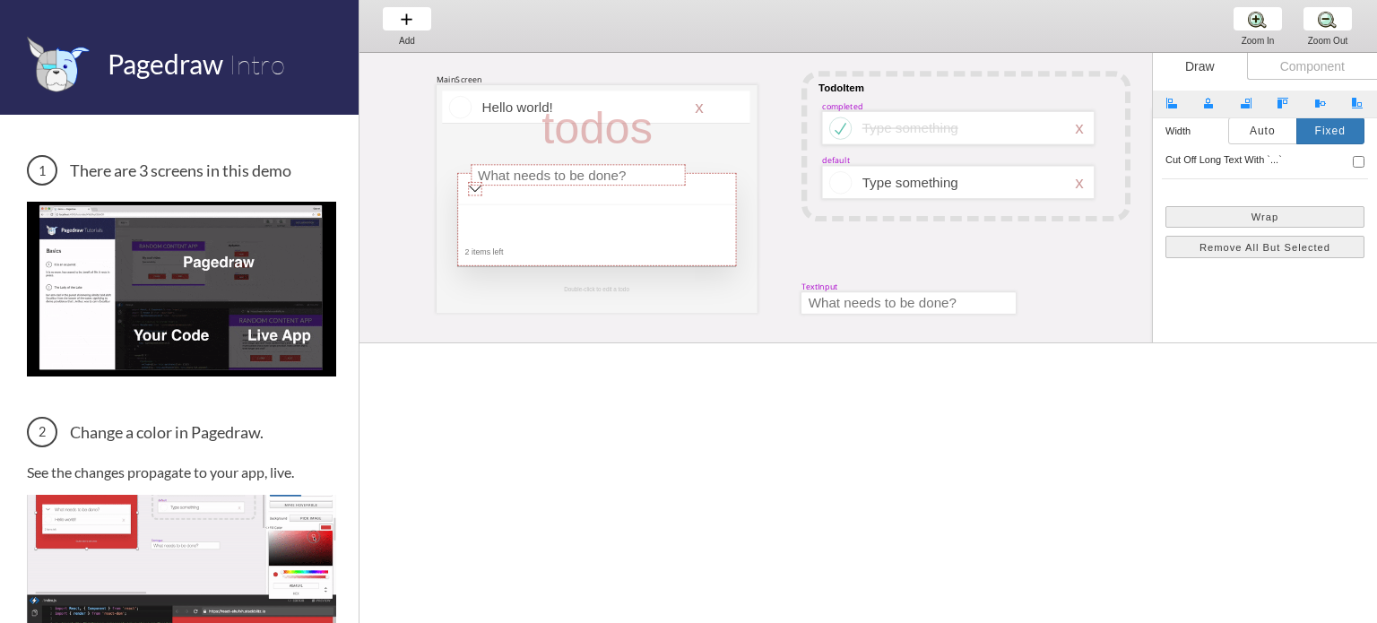
click at [607, 134] on div "todos" at bounding box center [597, 127] width 131 height 52
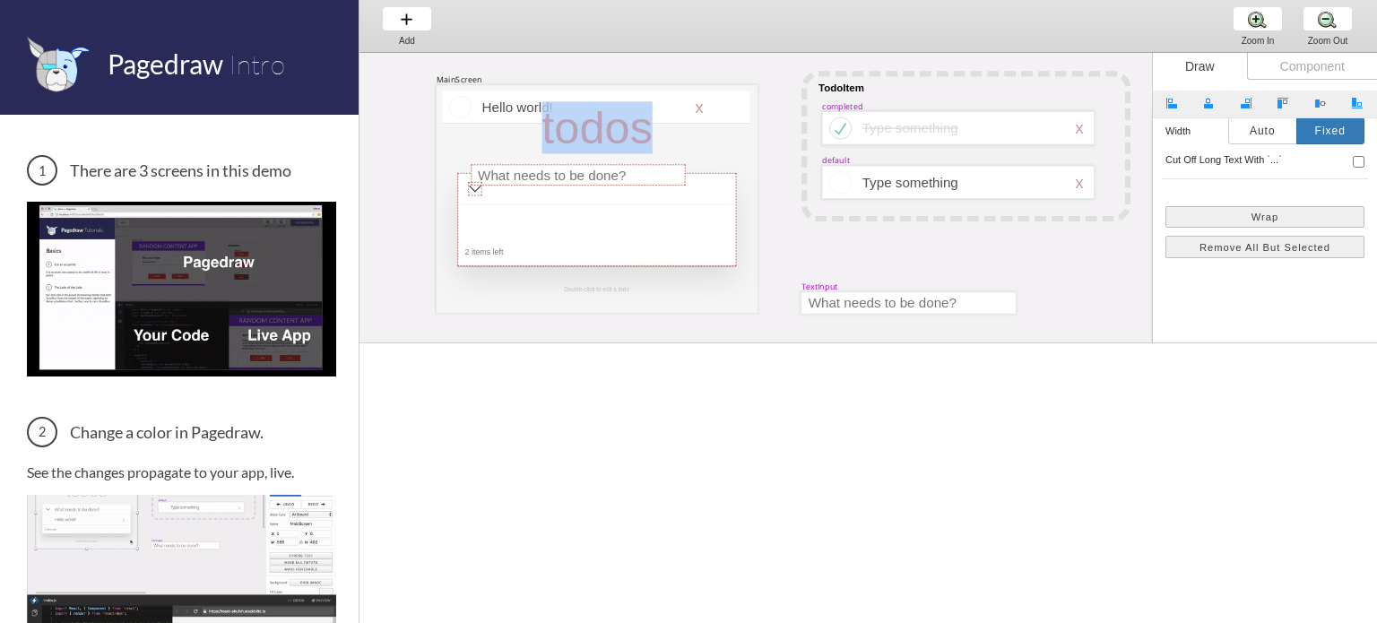
click at [607, 134] on div "todos" at bounding box center [597, 127] width 131 height 52
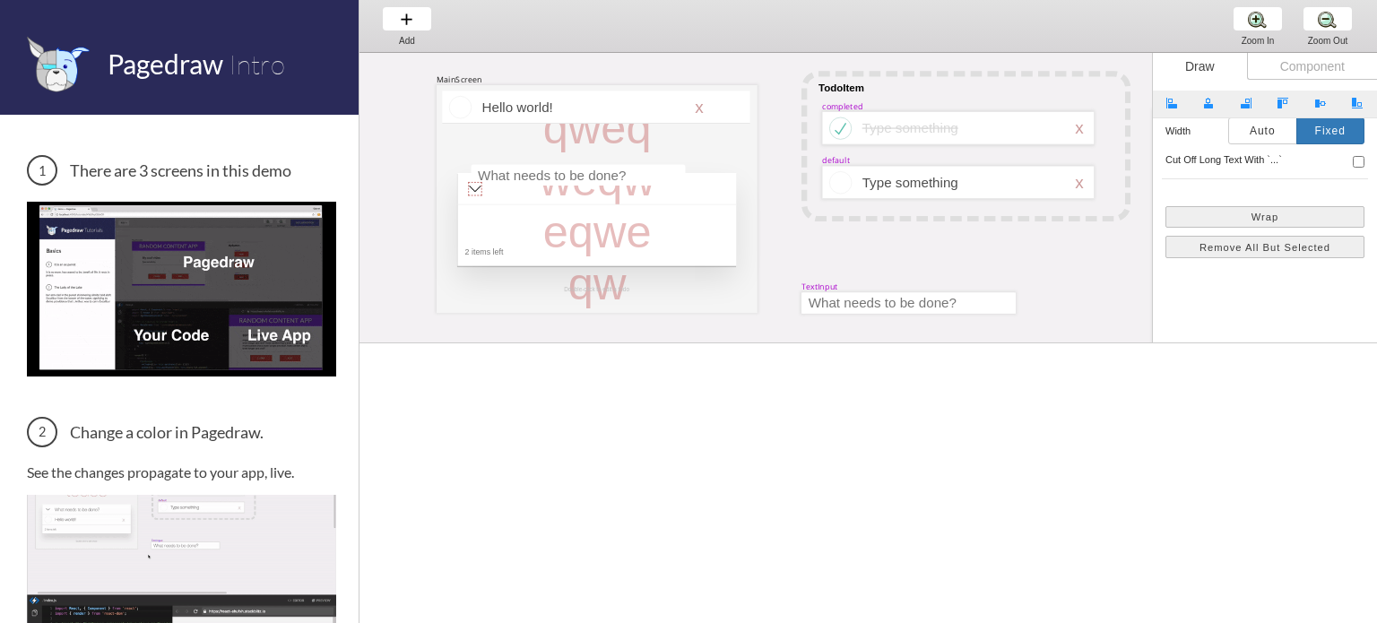
type input "368"
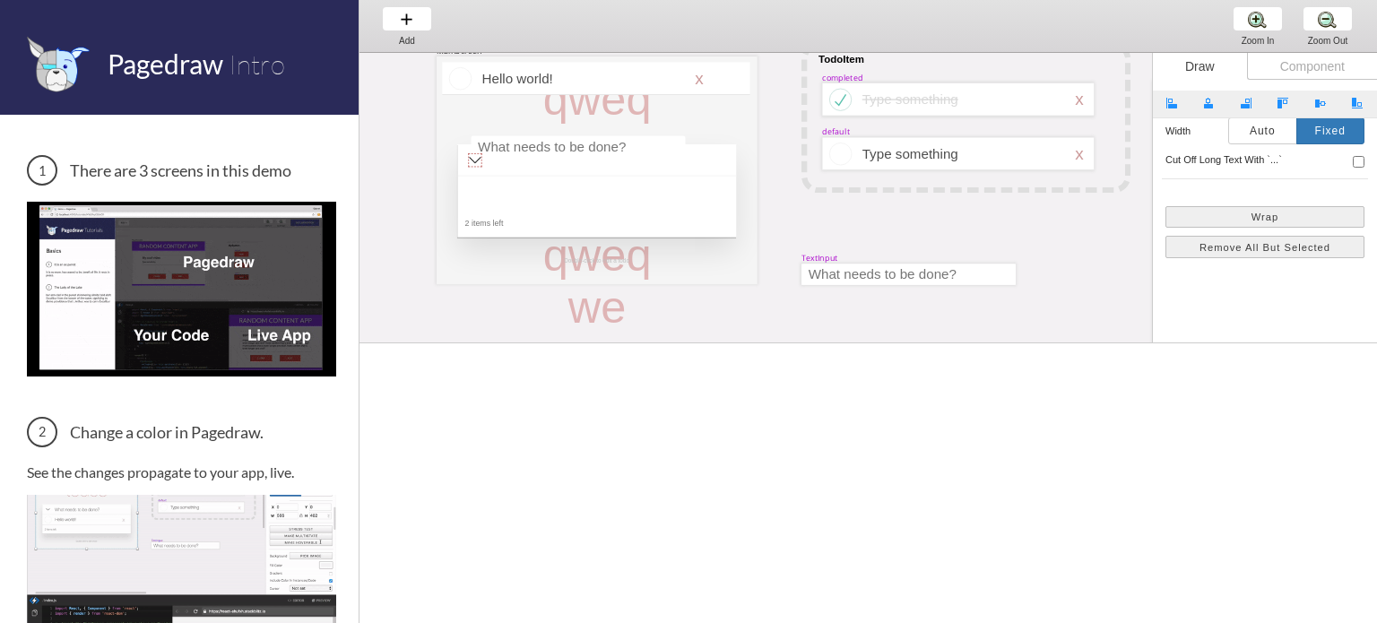
type input "0"
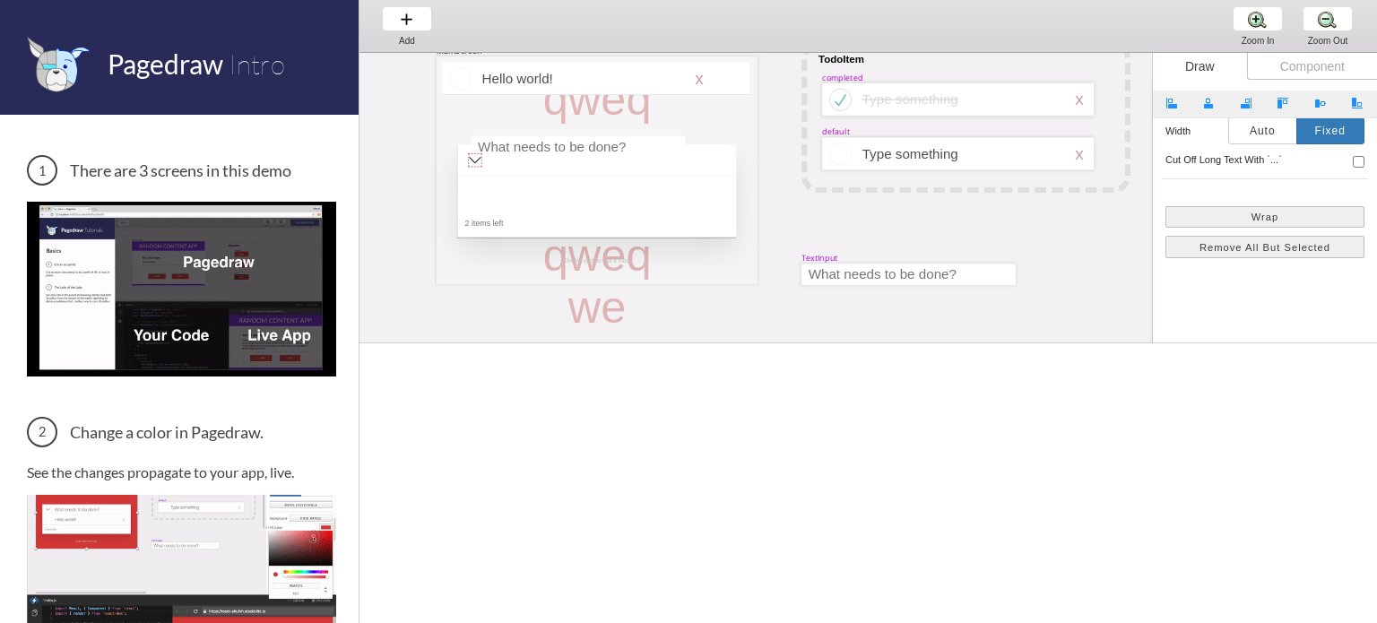
type input "0"
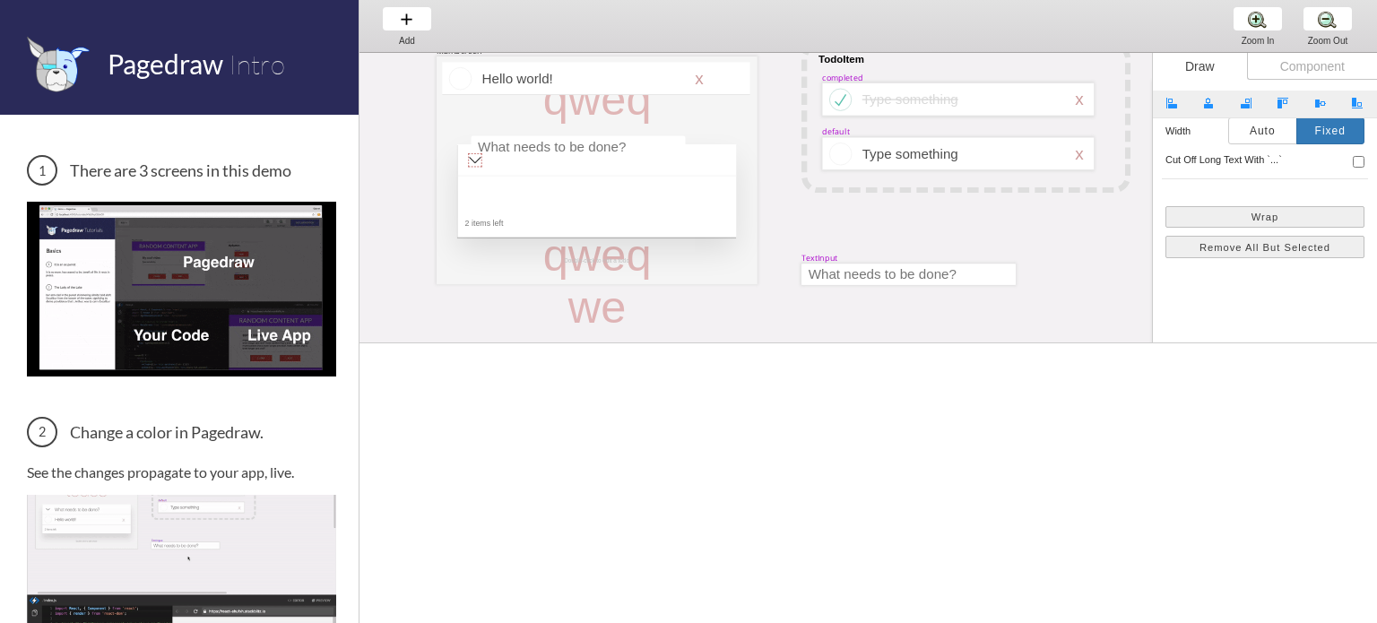
type input "460"
click at [743, 238] on div at bounding box center [597, 170] width 321 height 228
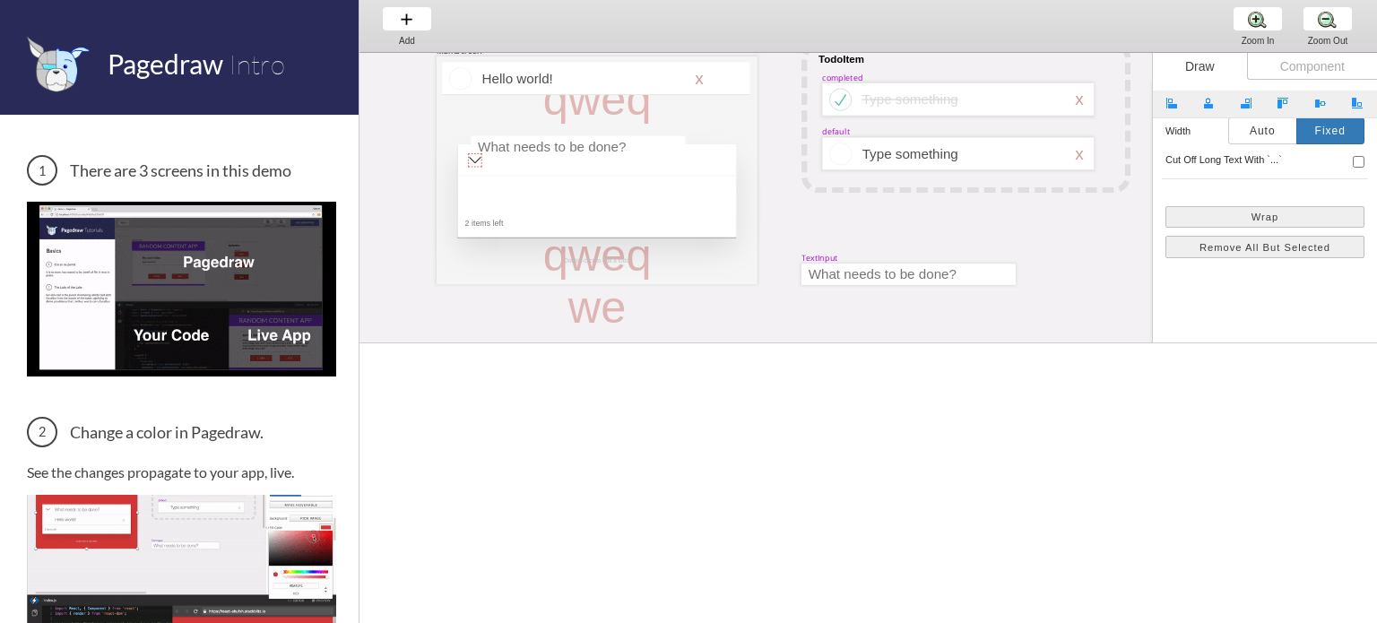
scroll to position [383, 0]
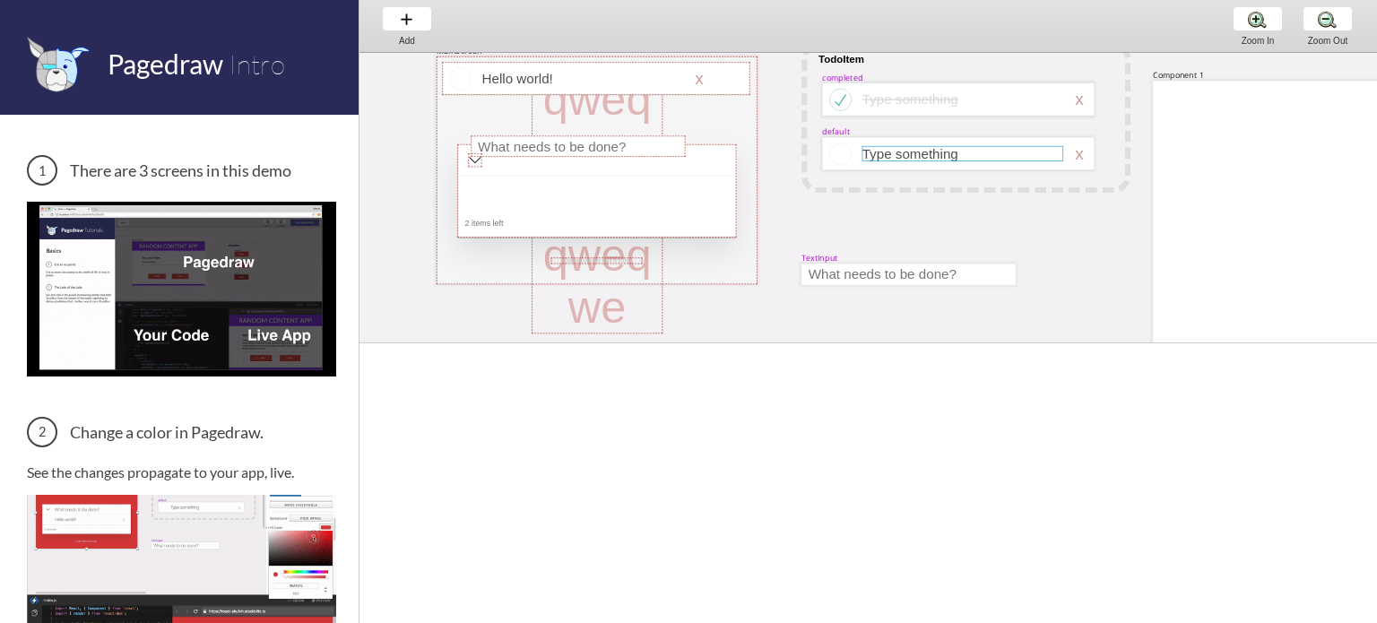
click at [948, 152] on div at bounding box center [963, 153] width 201 height 15
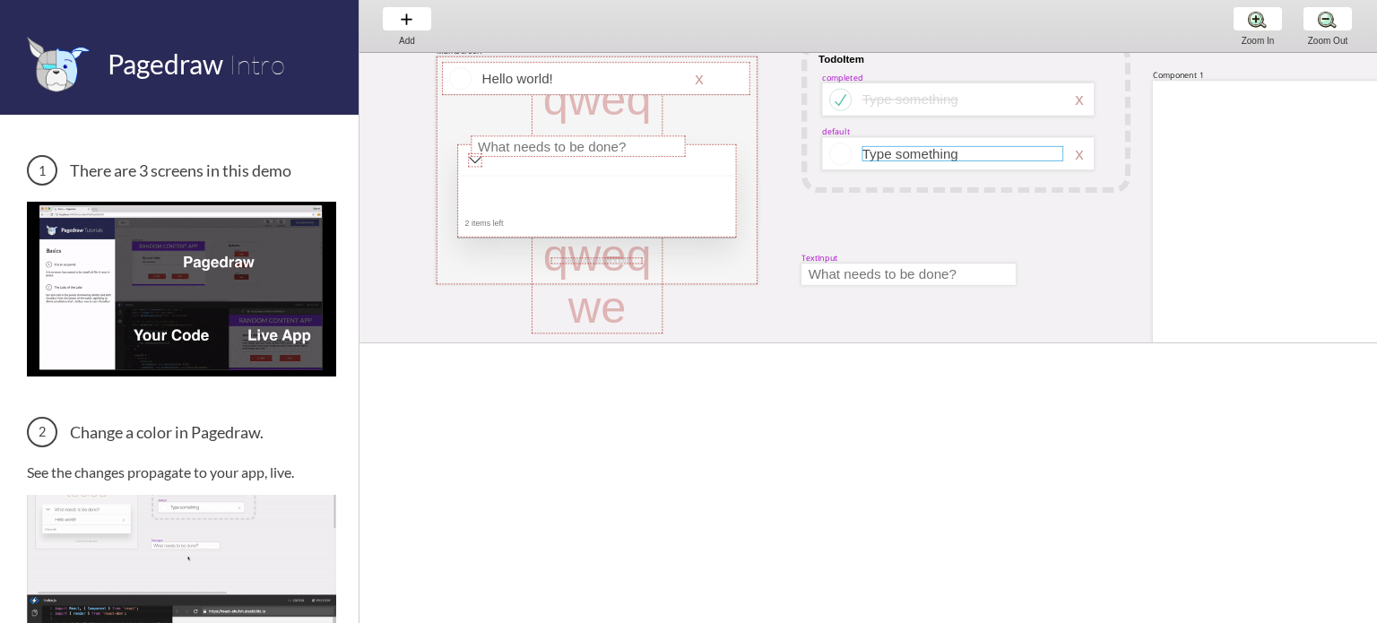
select select "3"
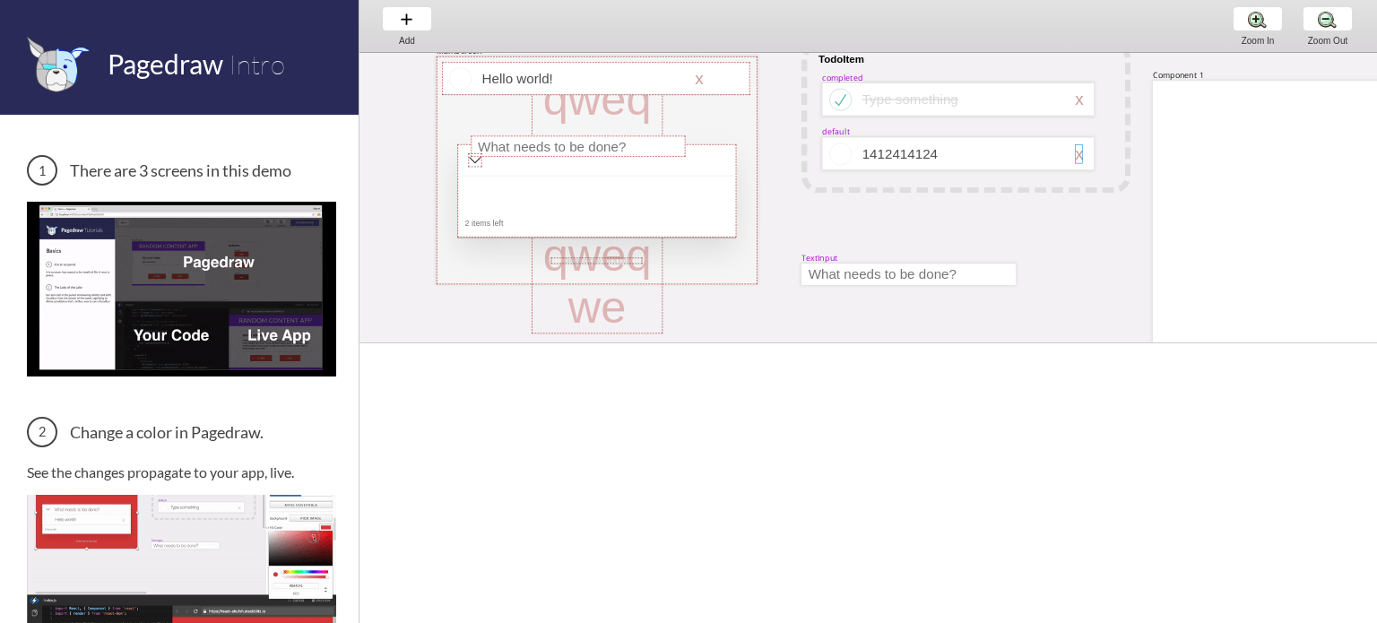
click at [1075, 158] on div at bounding box center [1078, 153] width 7 height 19
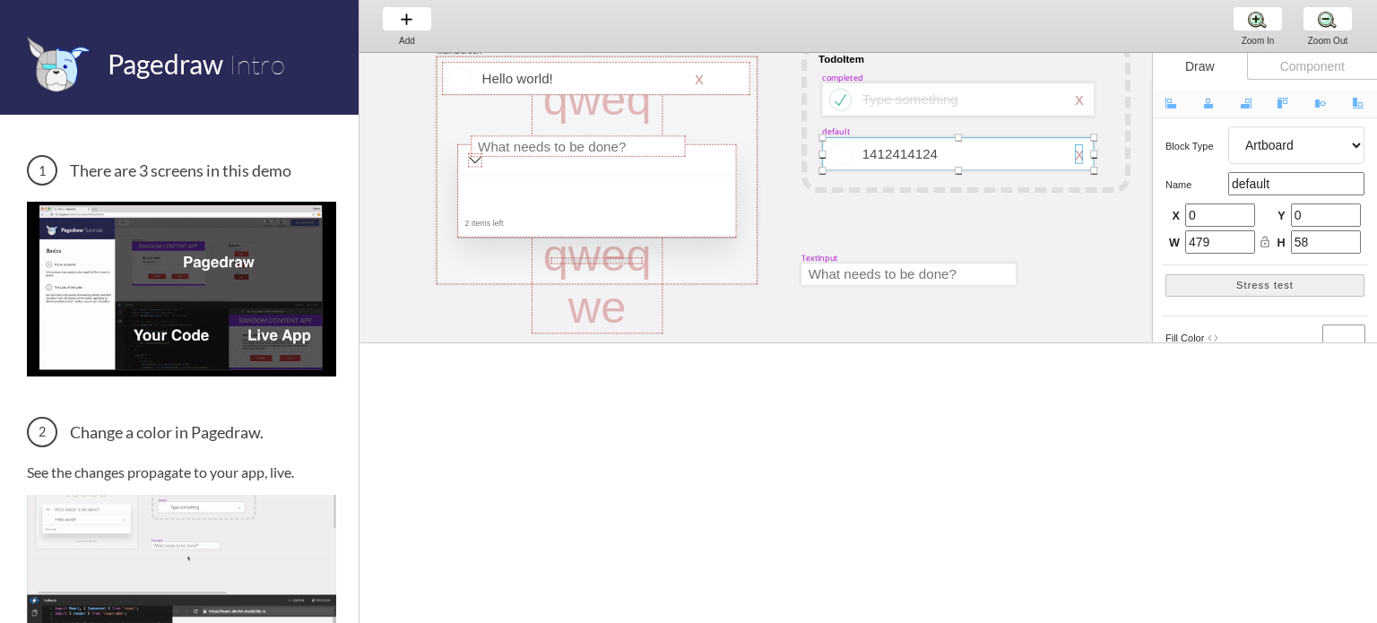
click at [1078, 154] on div at bounding box center [1078, 153] width 7 height 19
select select "3"
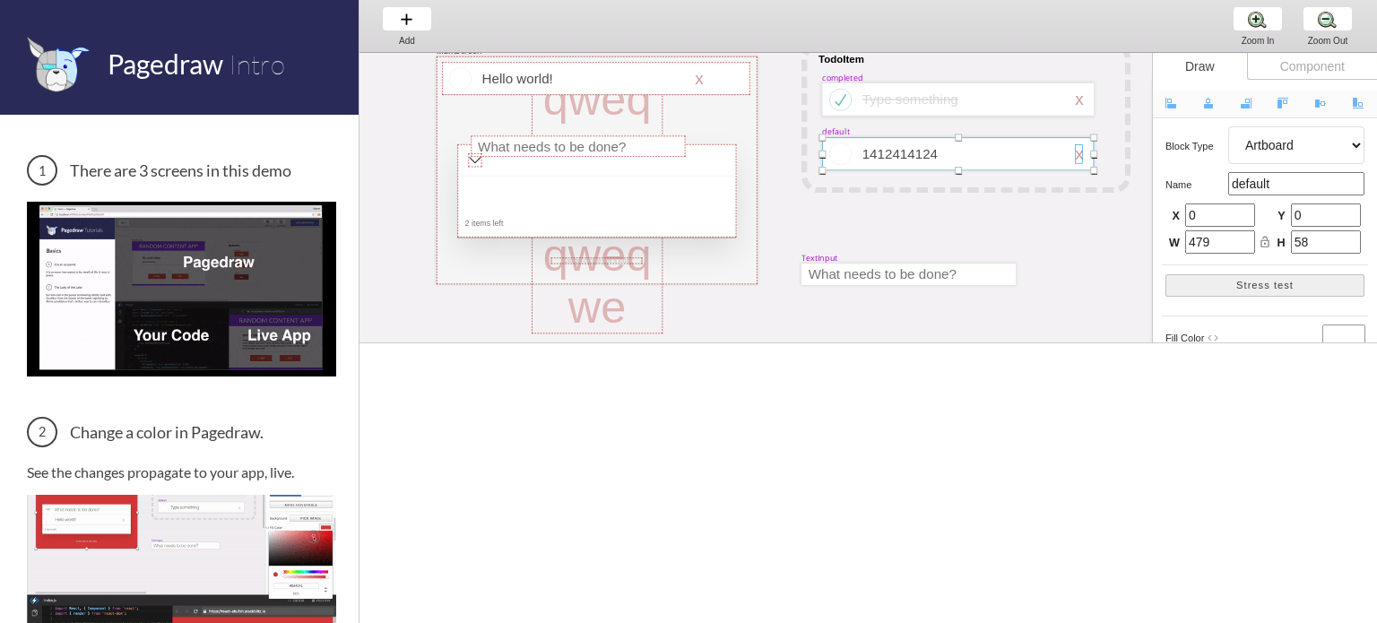
select select "default"
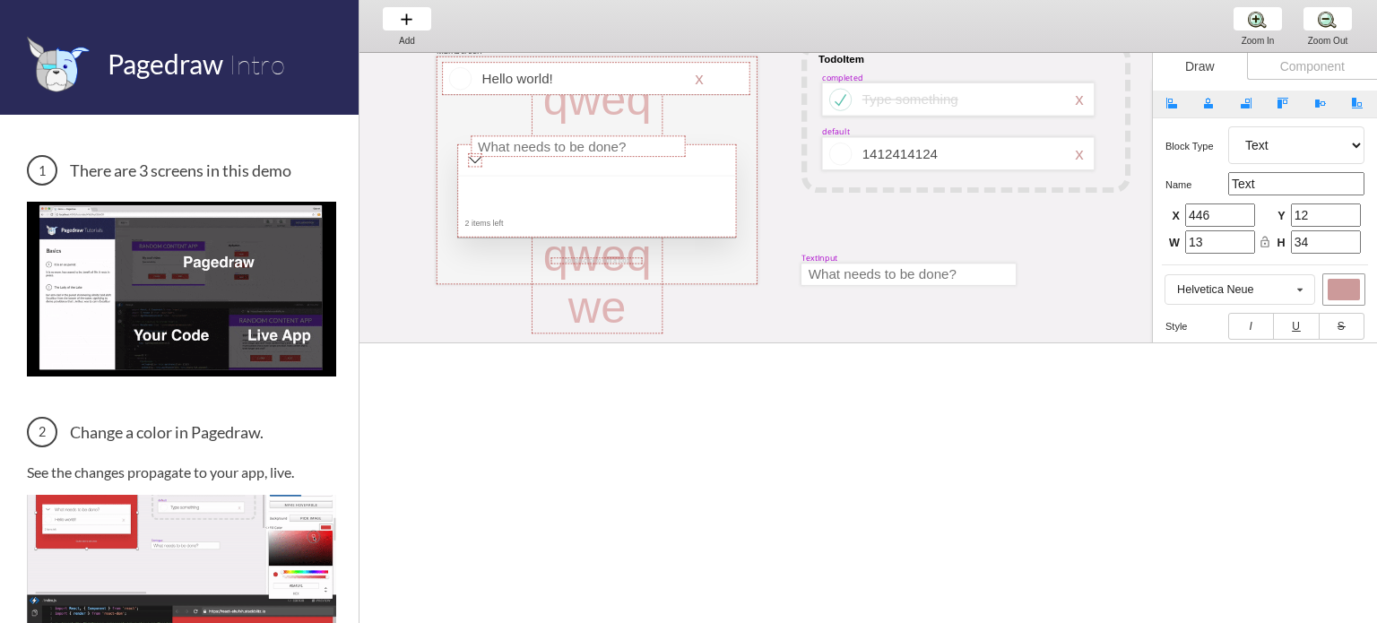
click at [1029, 189] on div at bounding box center [966, 117] width 329 height 151
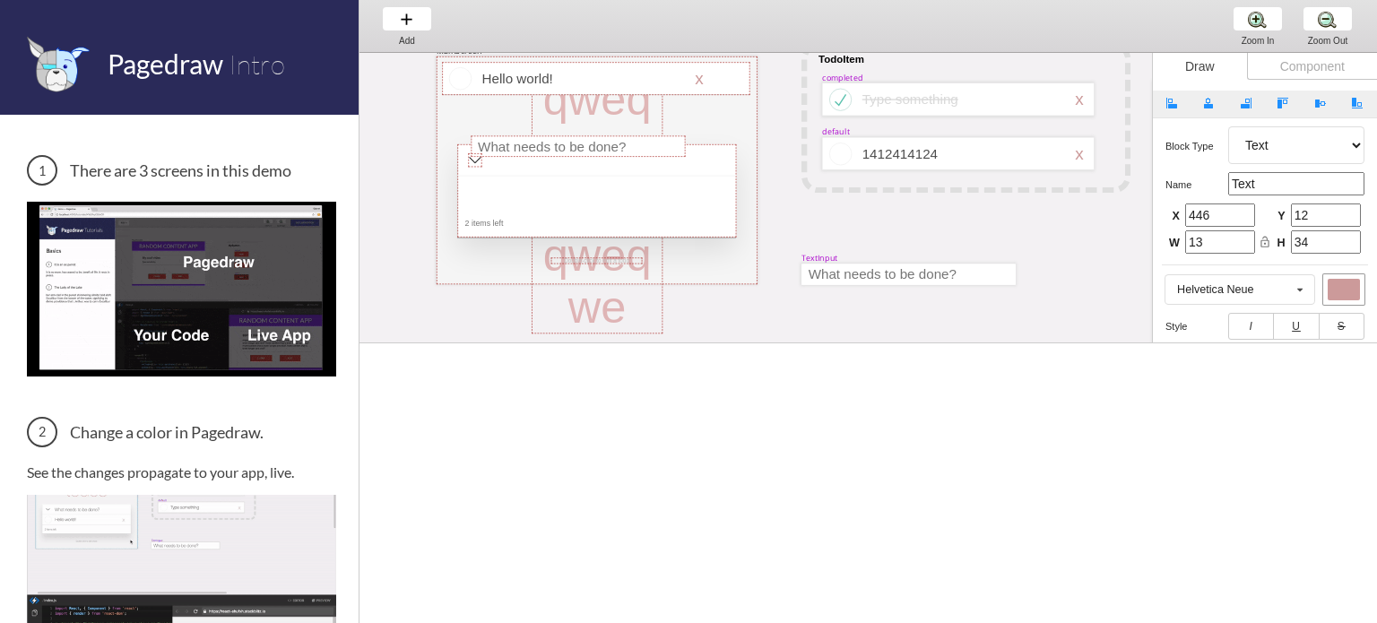
select select "1"
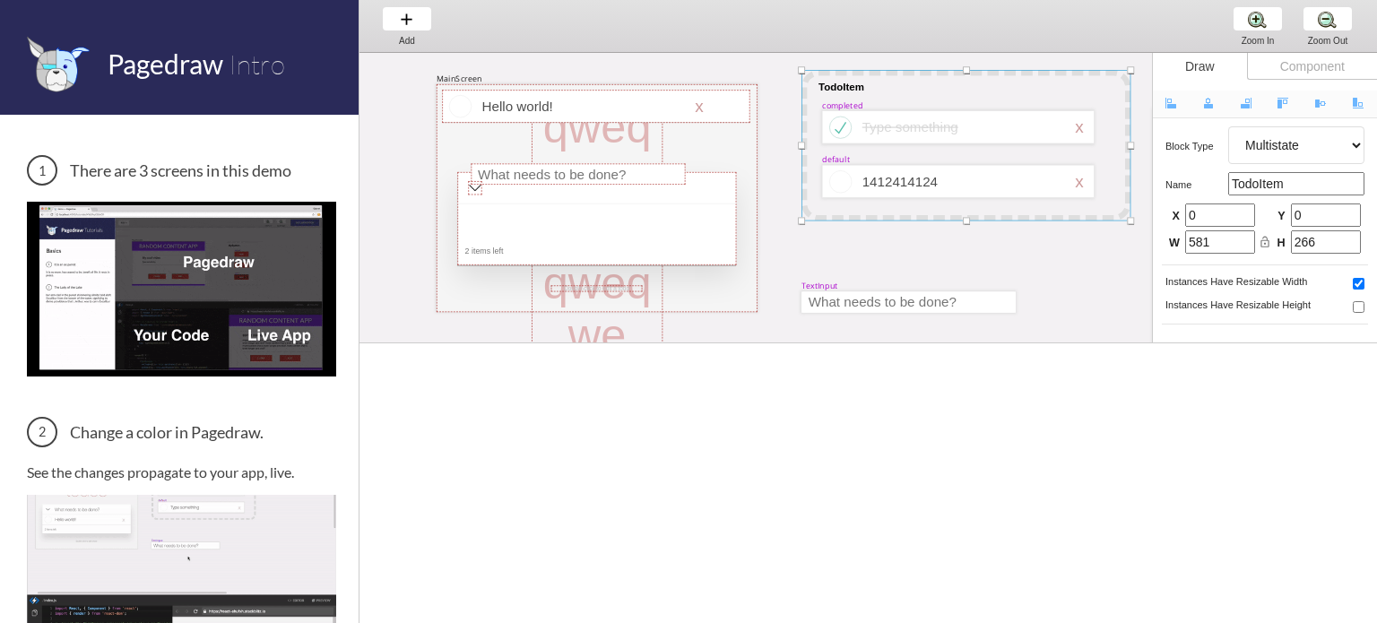
scroll to position [0, 0]
click at [839, 107] on div "completed" at bounding box center [842, 105] width 40 height 11
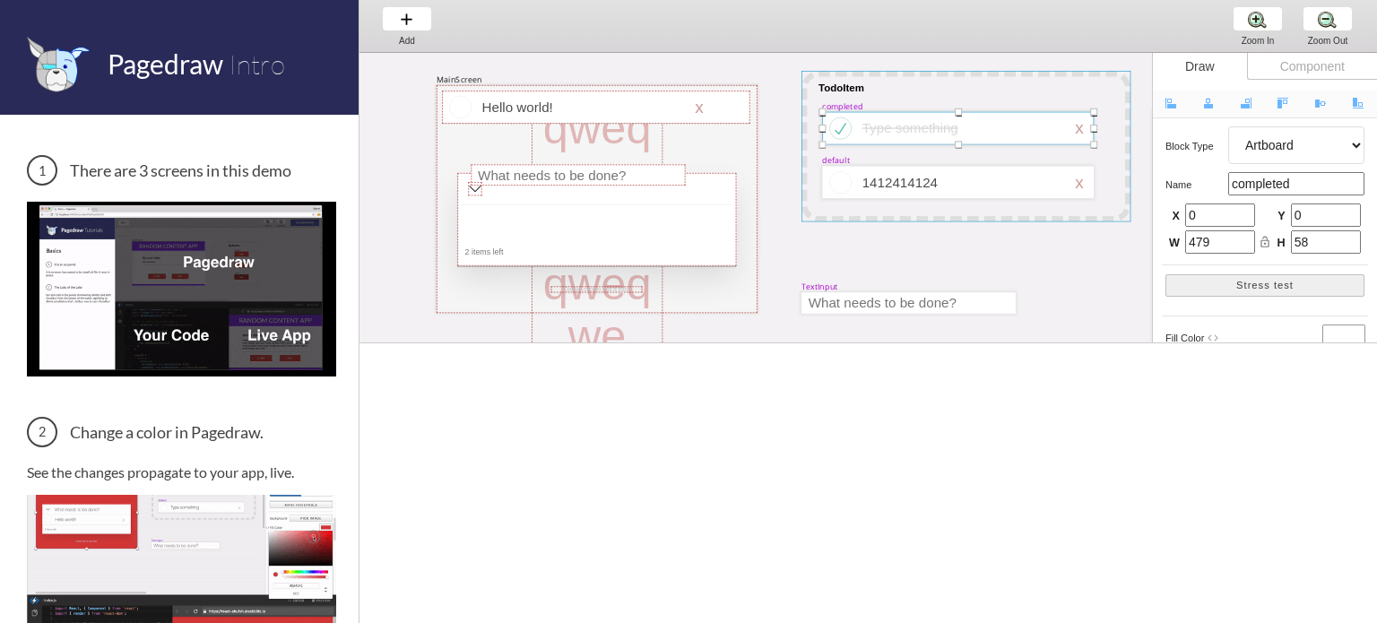
click at [846, 85] on div at bounding box center [966, 146] width 329 height 151
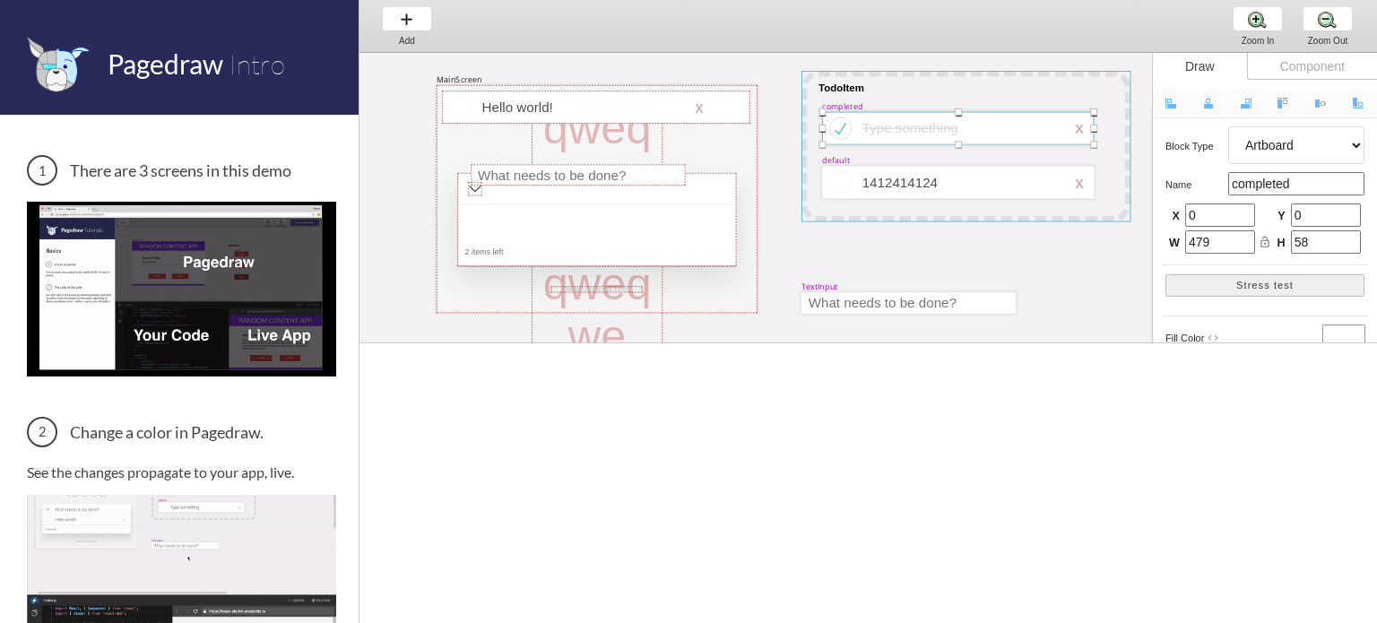
select select "1"
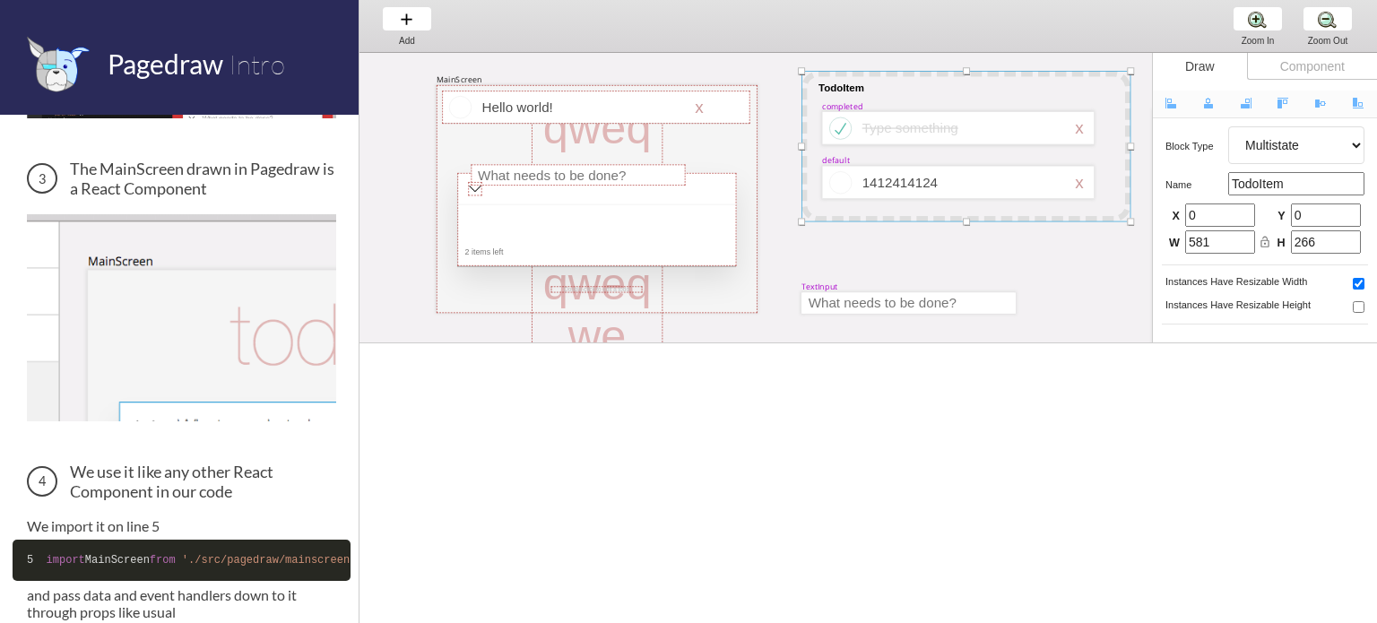
scroll to position [717, 0]
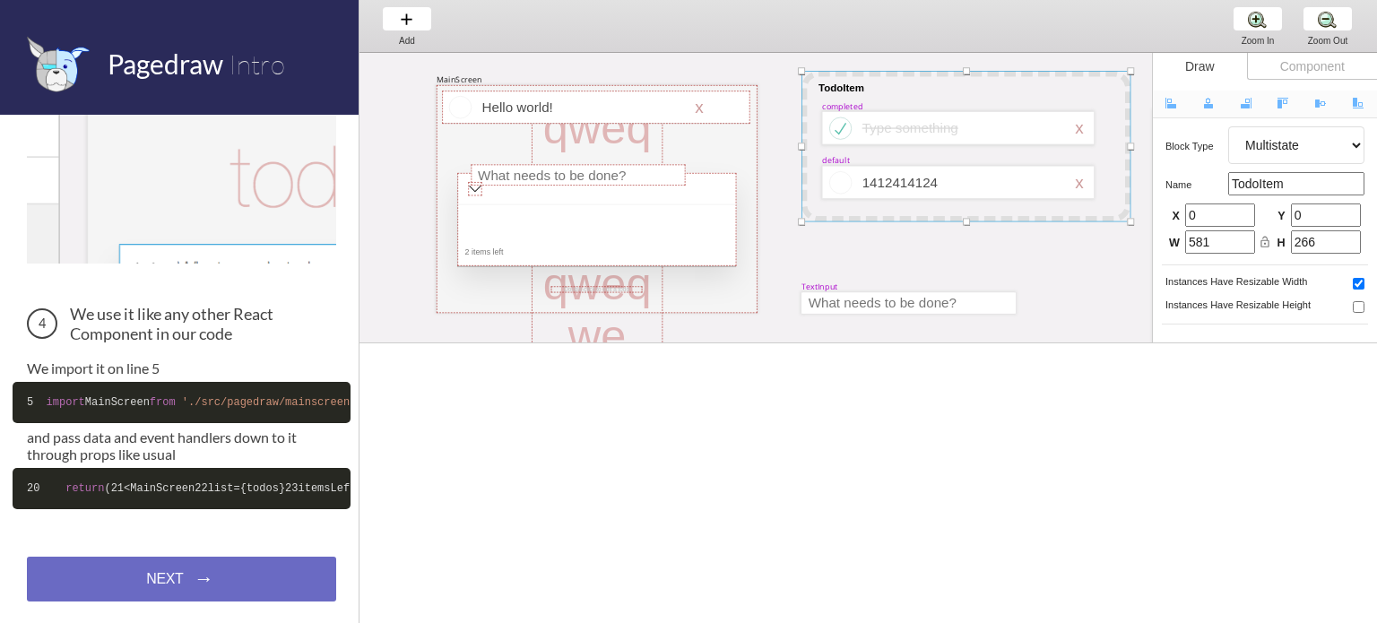
drag, startPoint x: 144, startPoint y: 475, endPoint x: 171, endPoint y: 517, distance: 50.0
click at [171, 509] on code "20 return ( 21 <MainScreen 22 list={todos} 23 itemsLeft={ this .state.todos.fil…" at bounding box center [182, 488] width 338 height 41
click at [808, 495] on span "this" at bounding box center [821, 488] width 26 height 13
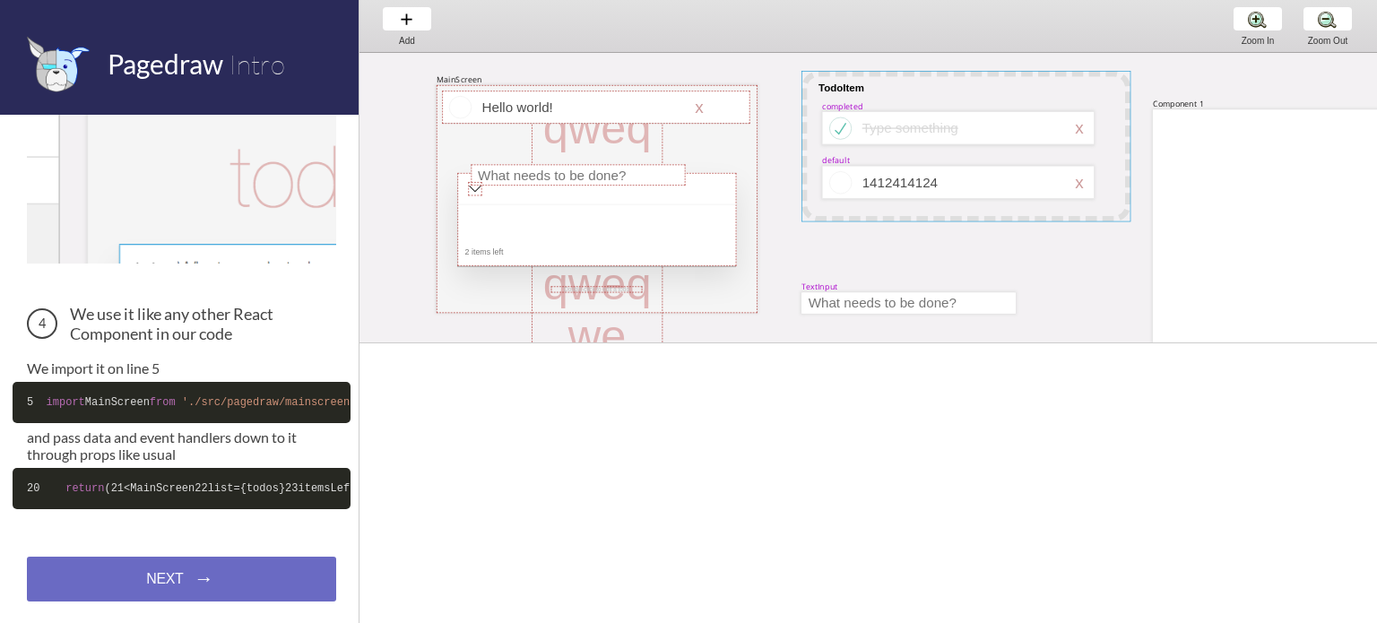
click at [854, 218] on div at bounding box center [966, 146] width 329 height 151
select select "1"
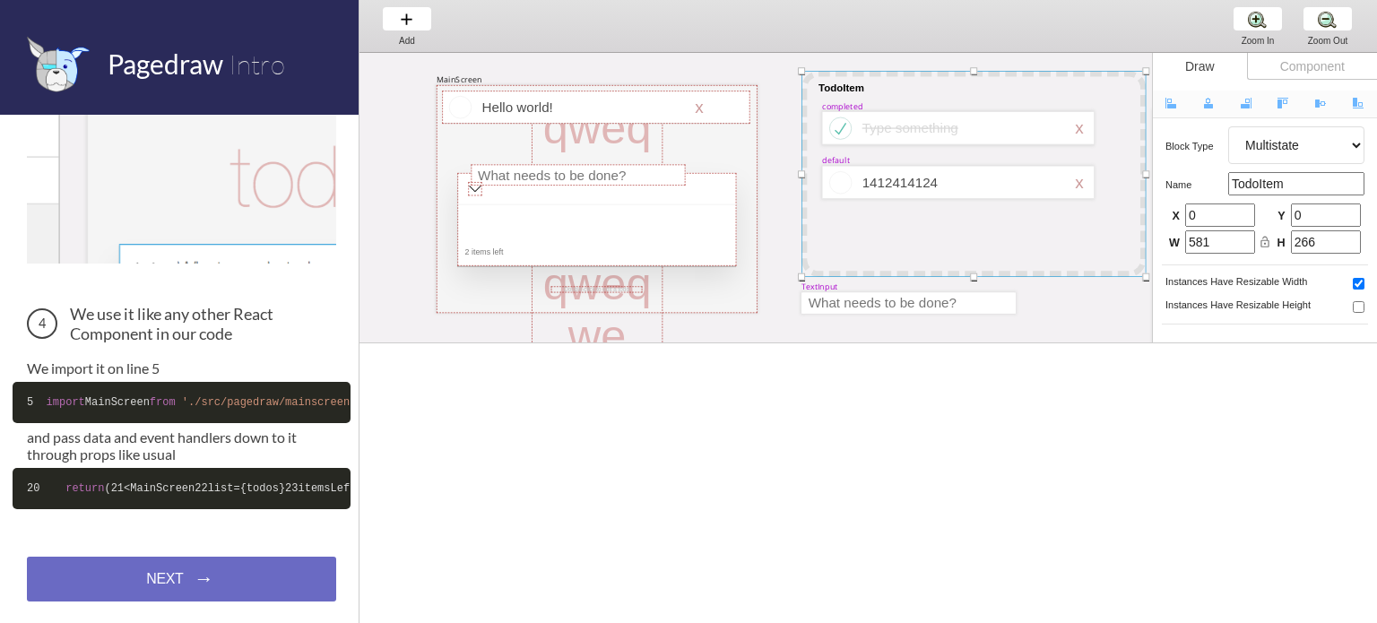
drag, startPoint x: 1132, startPoint y: 221, endPoint x: 1147, endPoint y: 276, distance: 56.8
click at [1147, 276] on div "MainScreen qweqweqweqweqweqwe Hello world! x 2 items left TodoItem completed Ty…" at bounding box center [756, 198] width 793 height 290
type input "608"
type input "363"
click at [804, 297] on div at bounding box center [909, 302] width 214 height 21
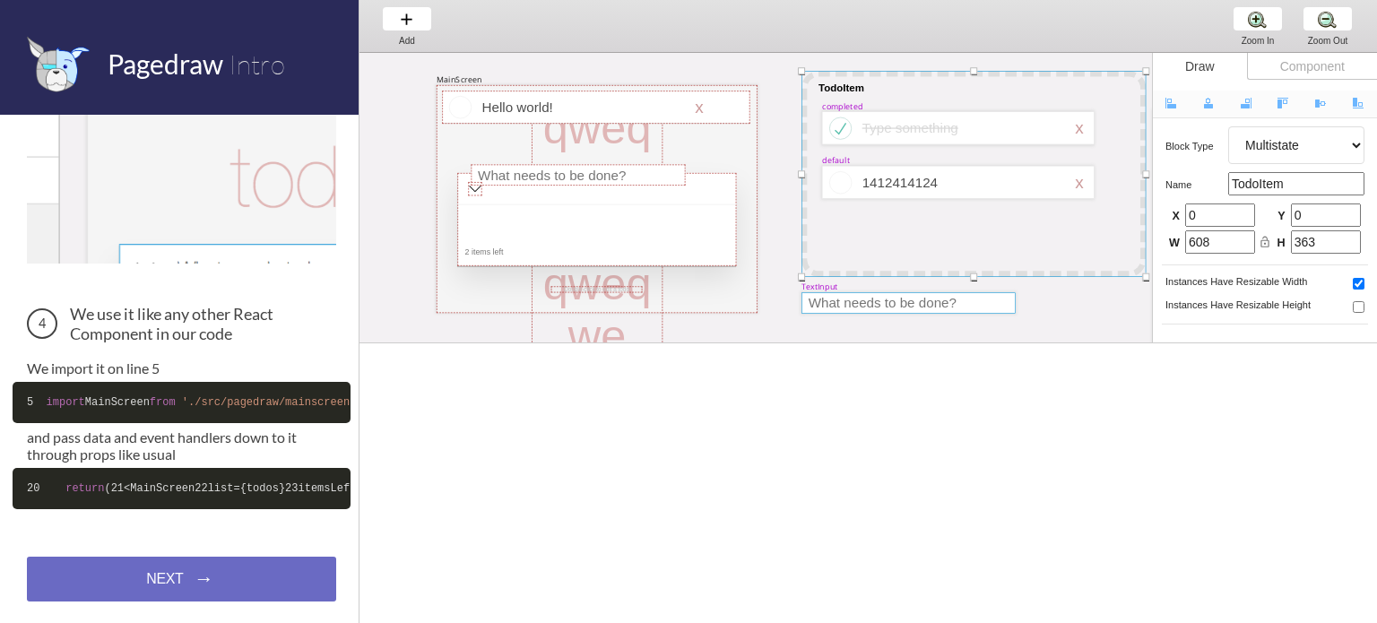
select select "9"
click at [807, 292] on div at bounding box center [909, 302] width 214 height 21
